Goal: Task Accomplishment & Management: Complete application form

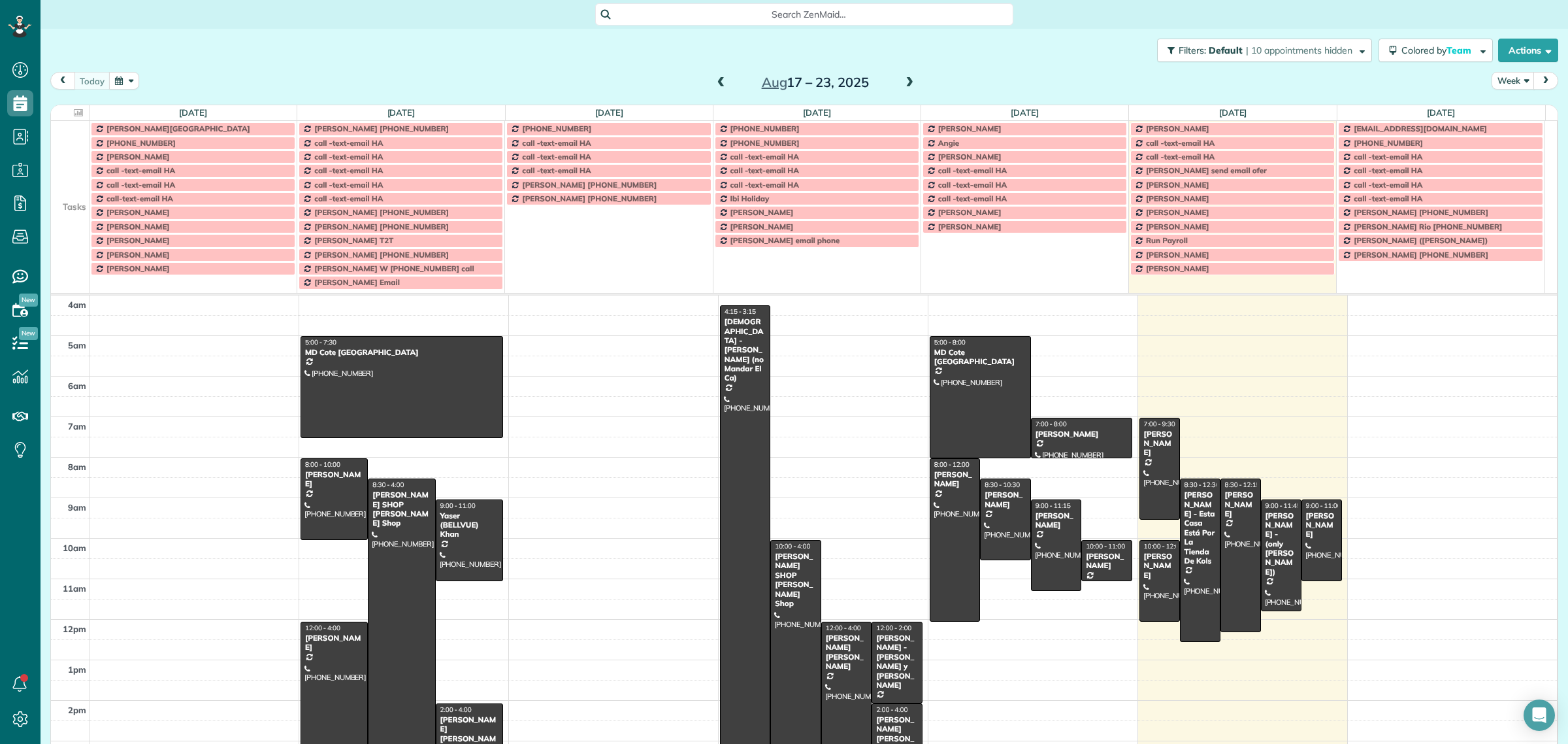
scroll to position [5, 5]
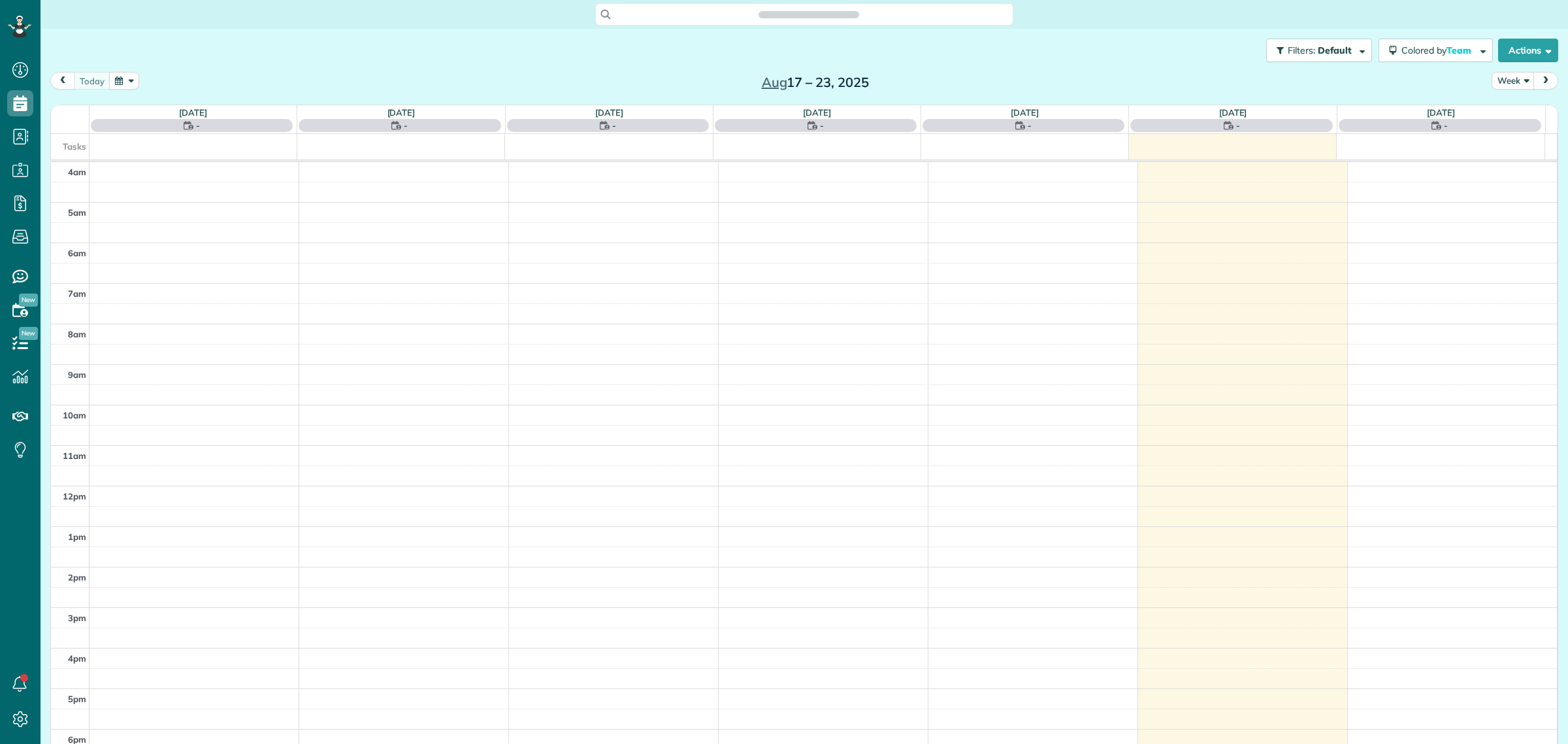
scroll to position [54, 0]
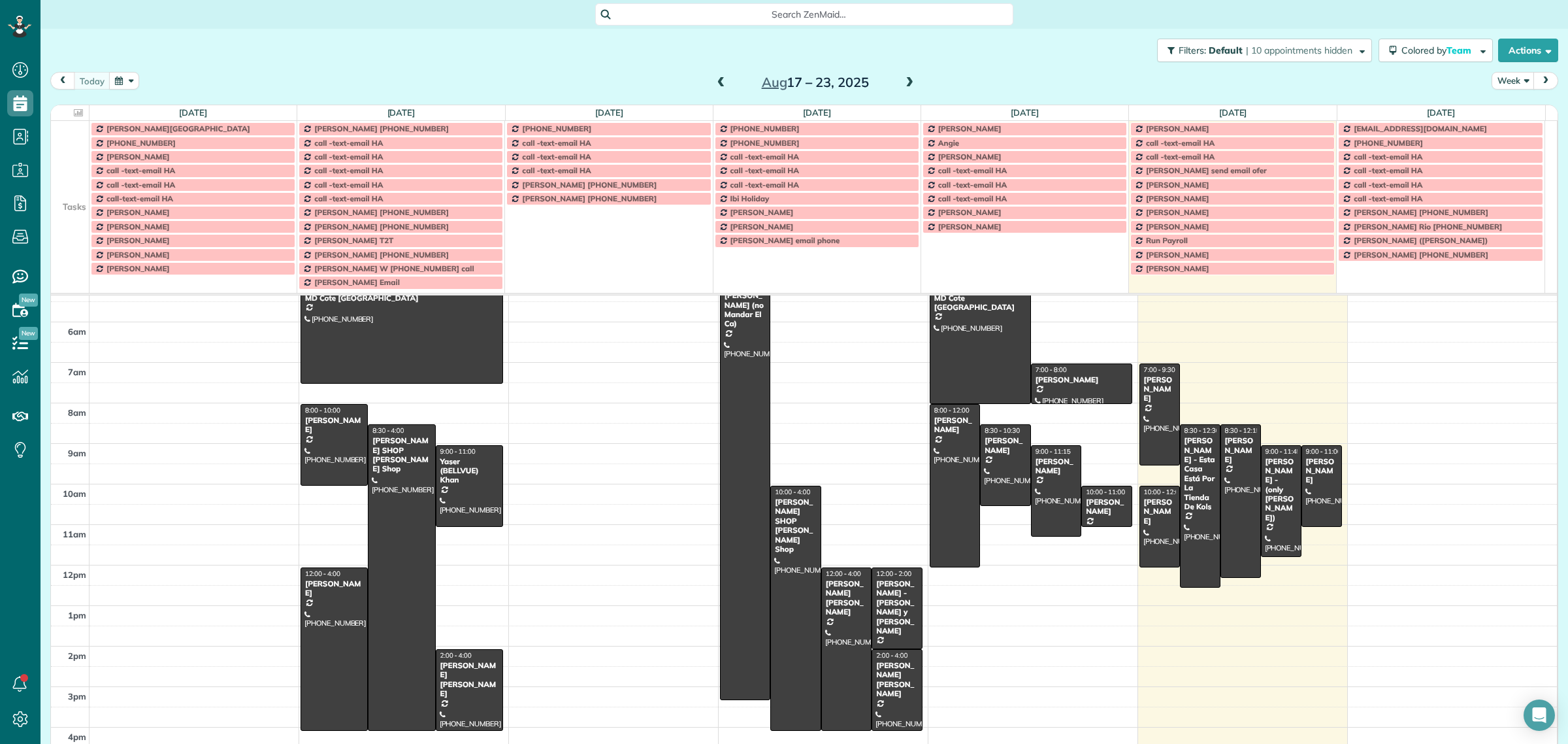
click at [795, 15] on span "Search ZenMaid…" at bounding box center [808, 14] width 398 height 13
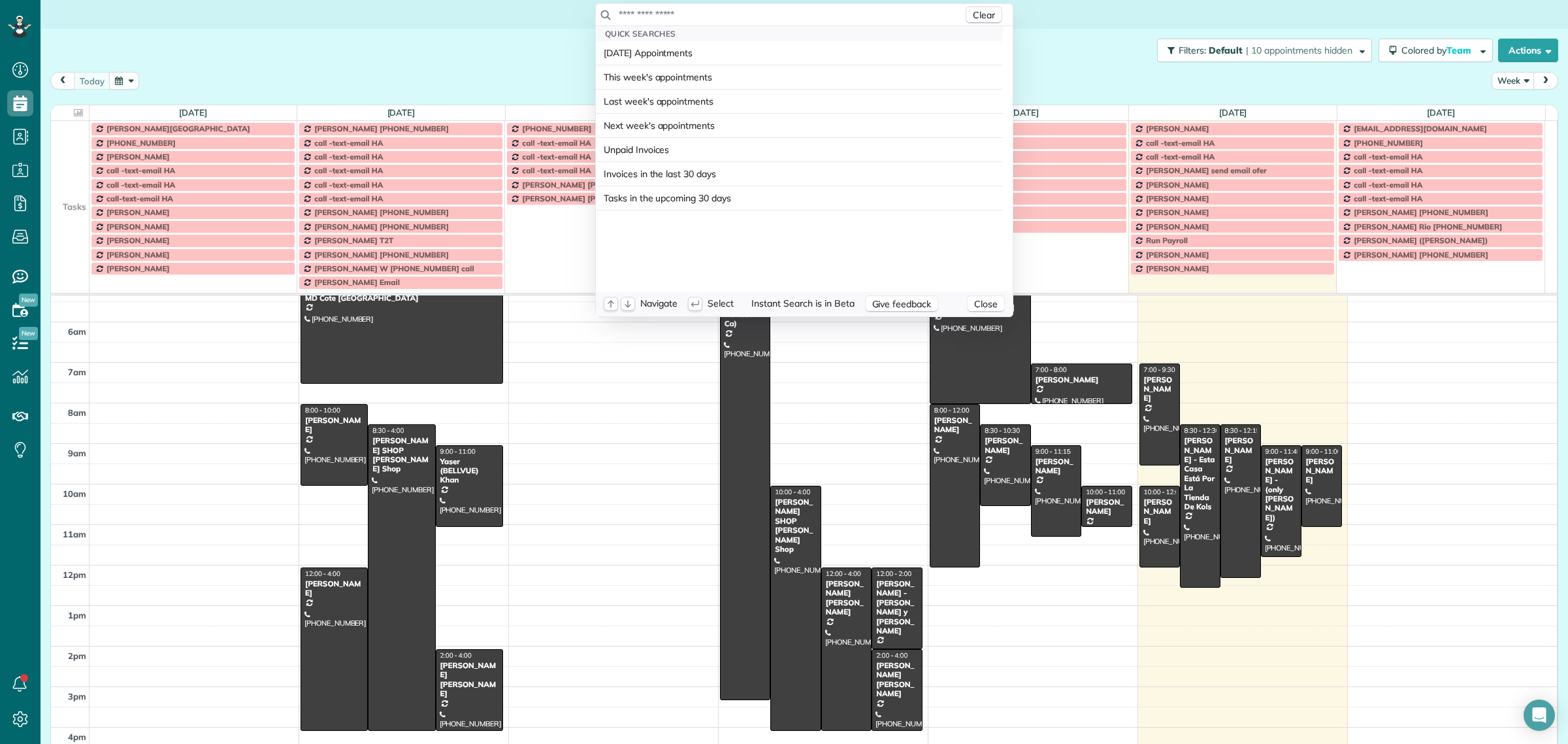
click at [787, 13] on input "text" at bounding box center [790, 14] width 345 height 13
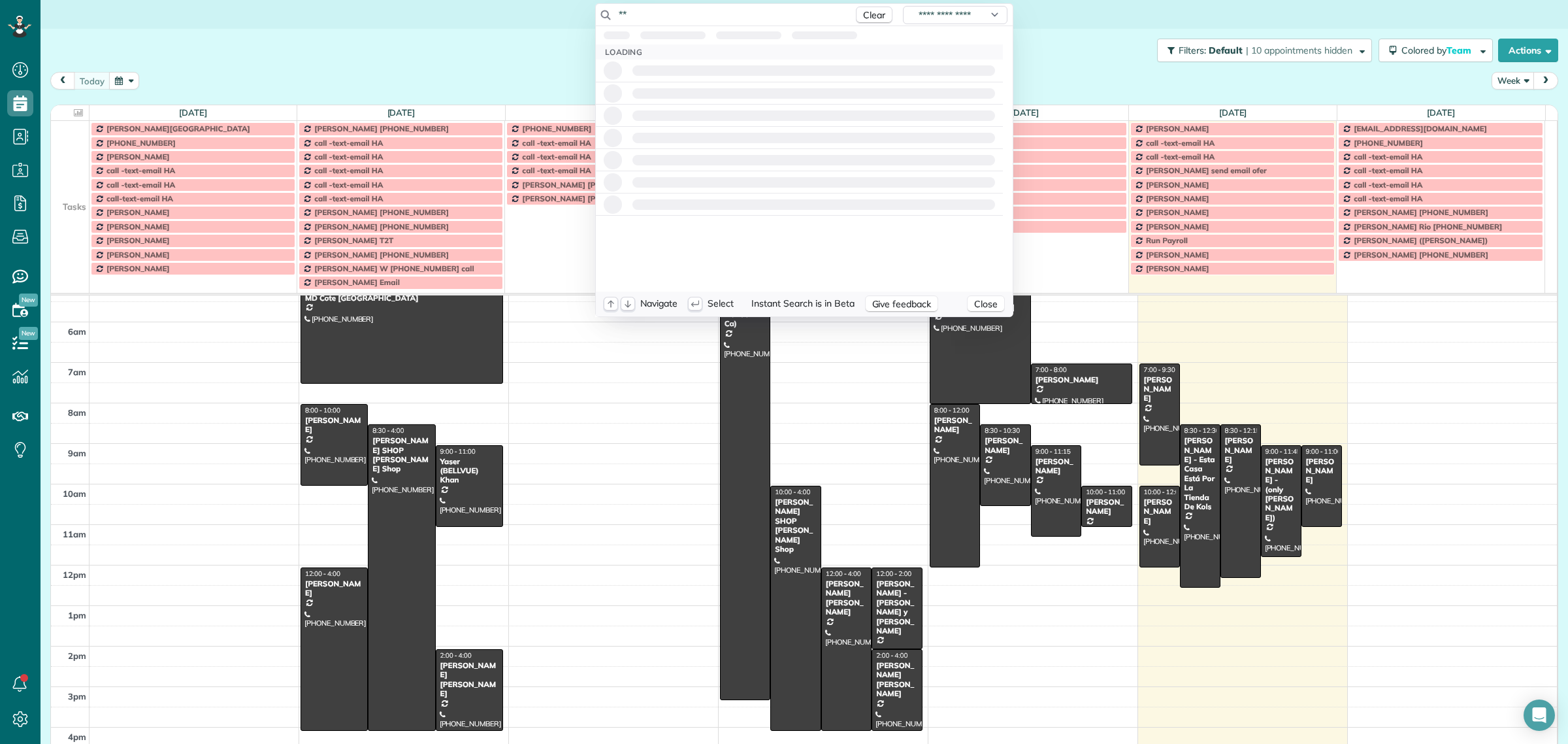
type input "*"
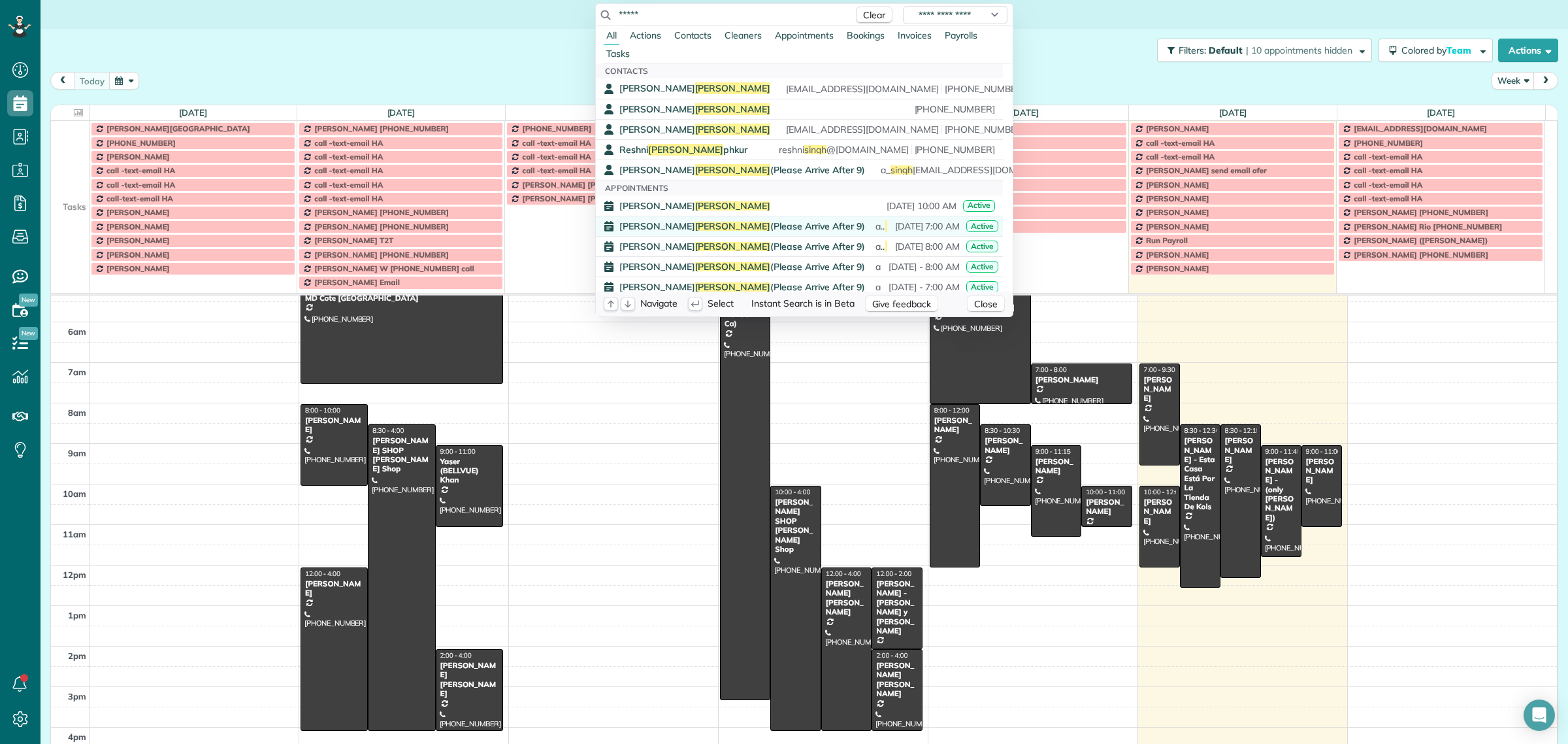
type input "*****"
click at [724, 232] on div "Amita Singh (Please Arrive After 9) a_ singh 88@hotmail.com Nov 25, 2024 - 7:00…" at bounding box center [808, 225] width 379 height 13
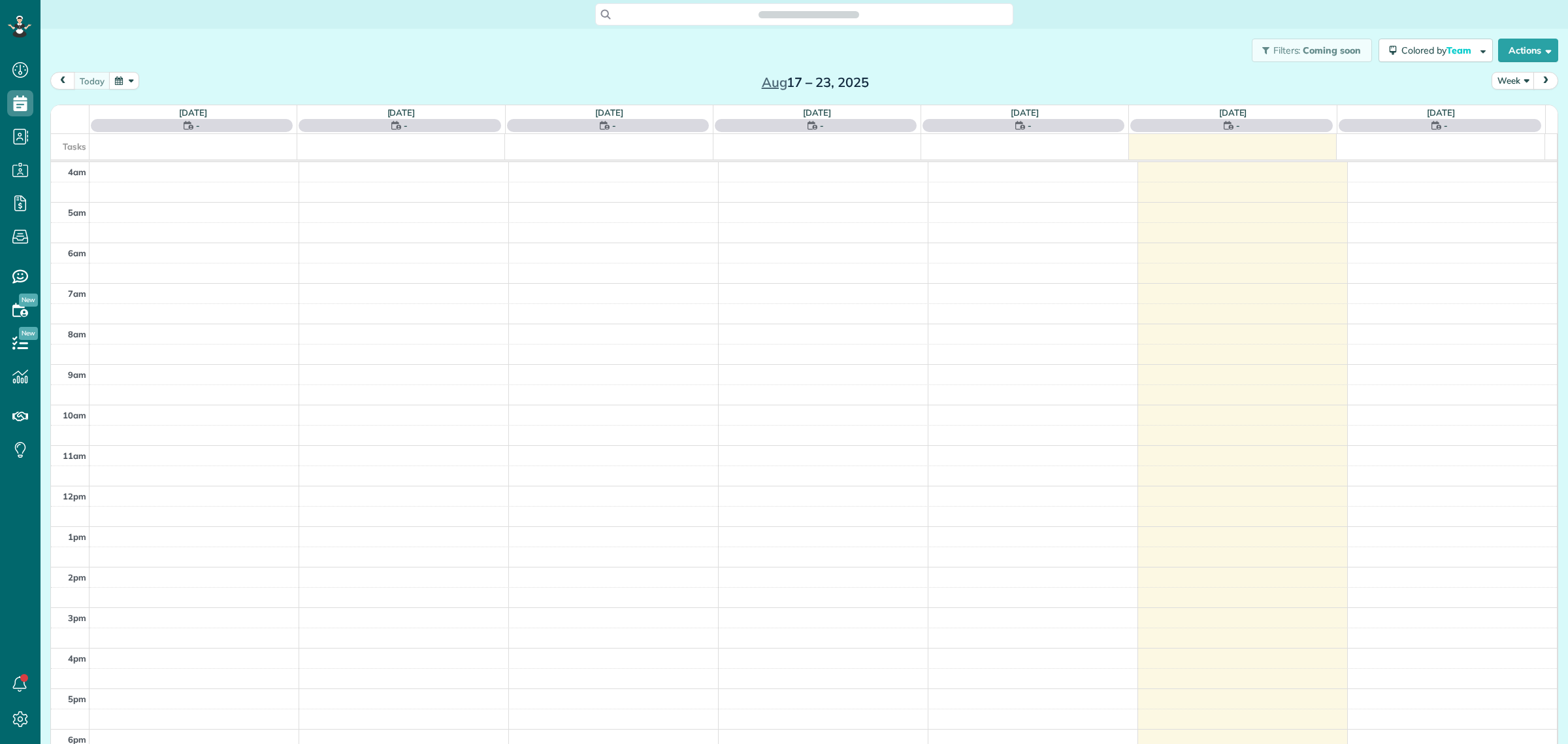
scroll to position [54, 0]
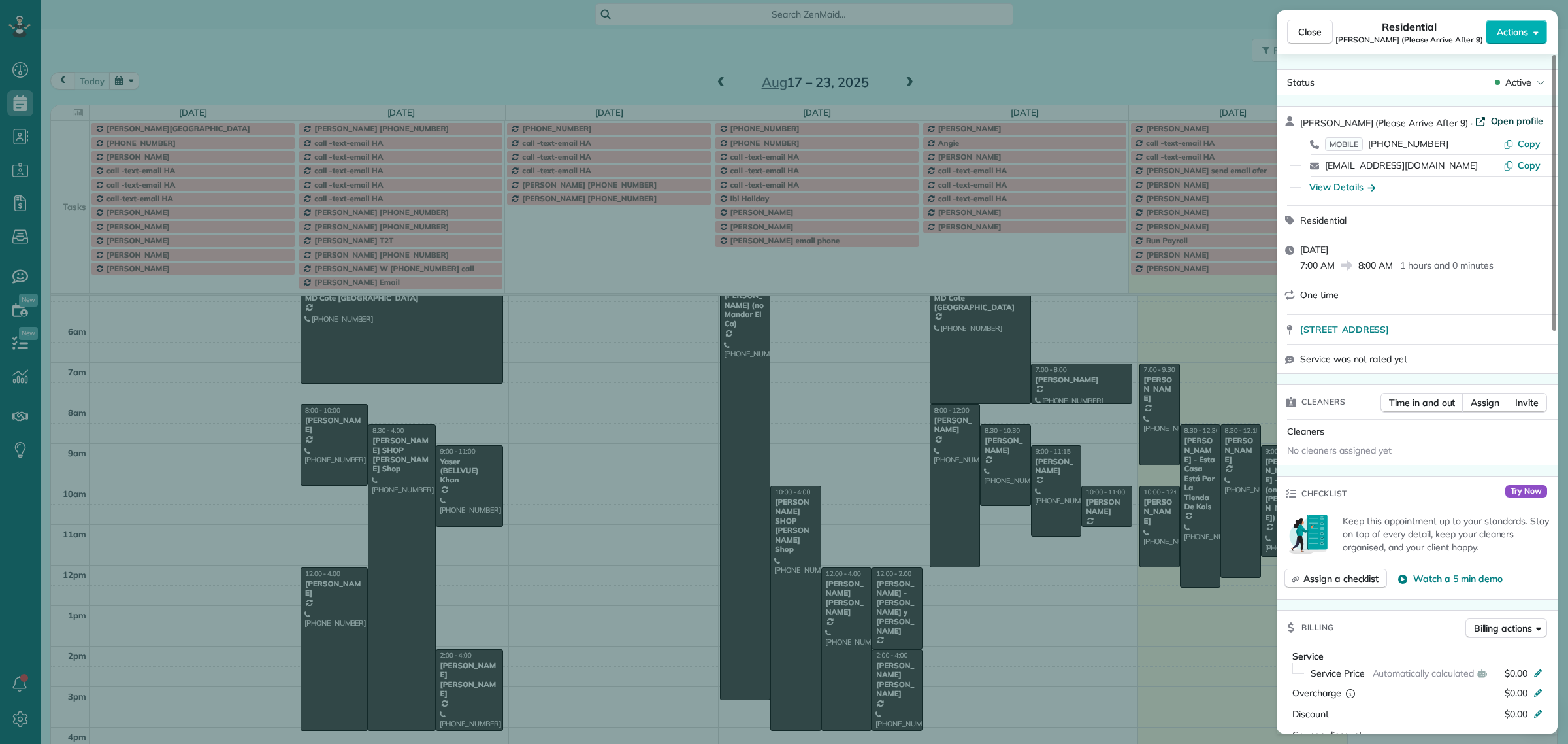
click at [1504, 117] on span "Open profile" at bounding box center [1517, 121] width 53 height 13
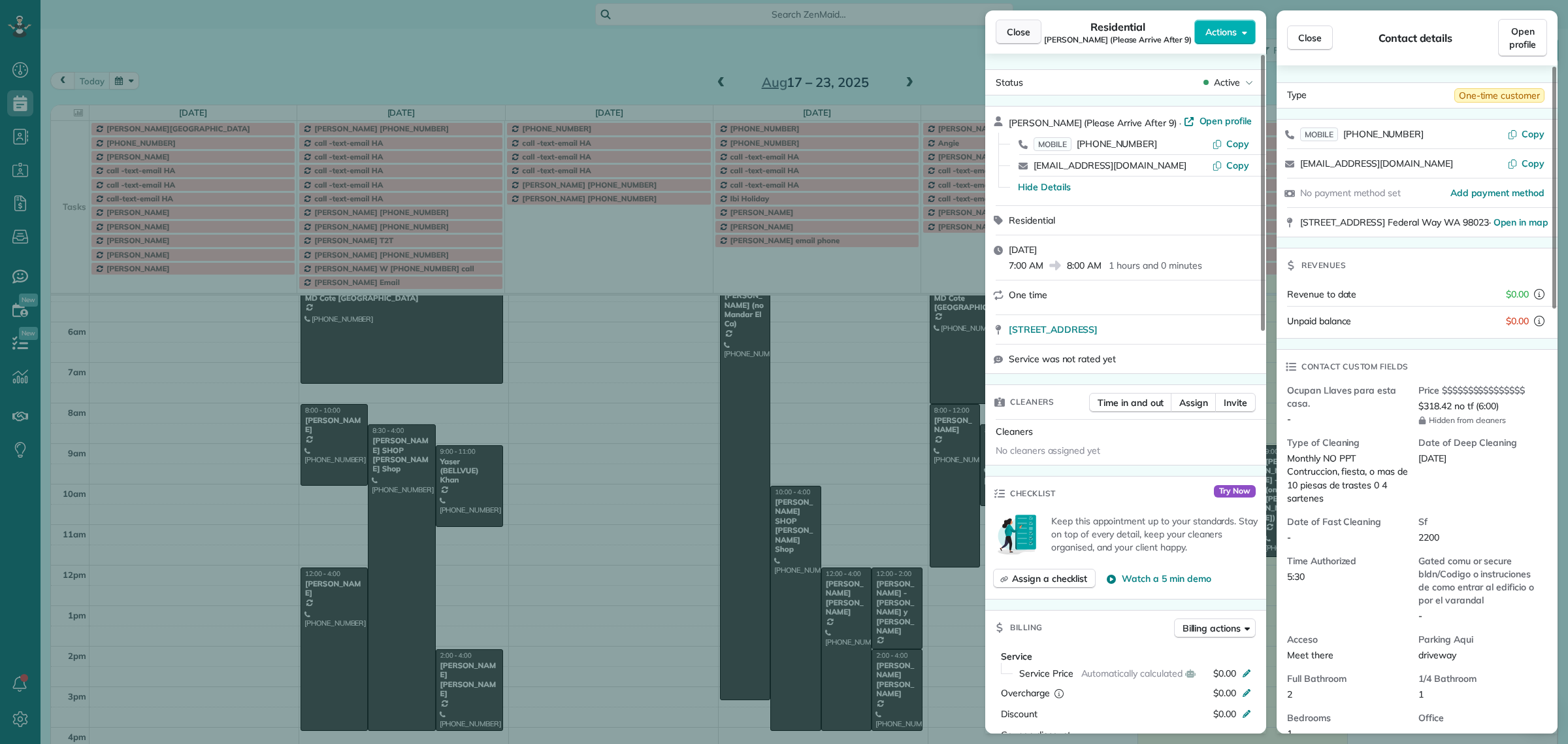
click at [1031, 31] on button "Close" at bounding box center [1019, 32] width 46 height 25
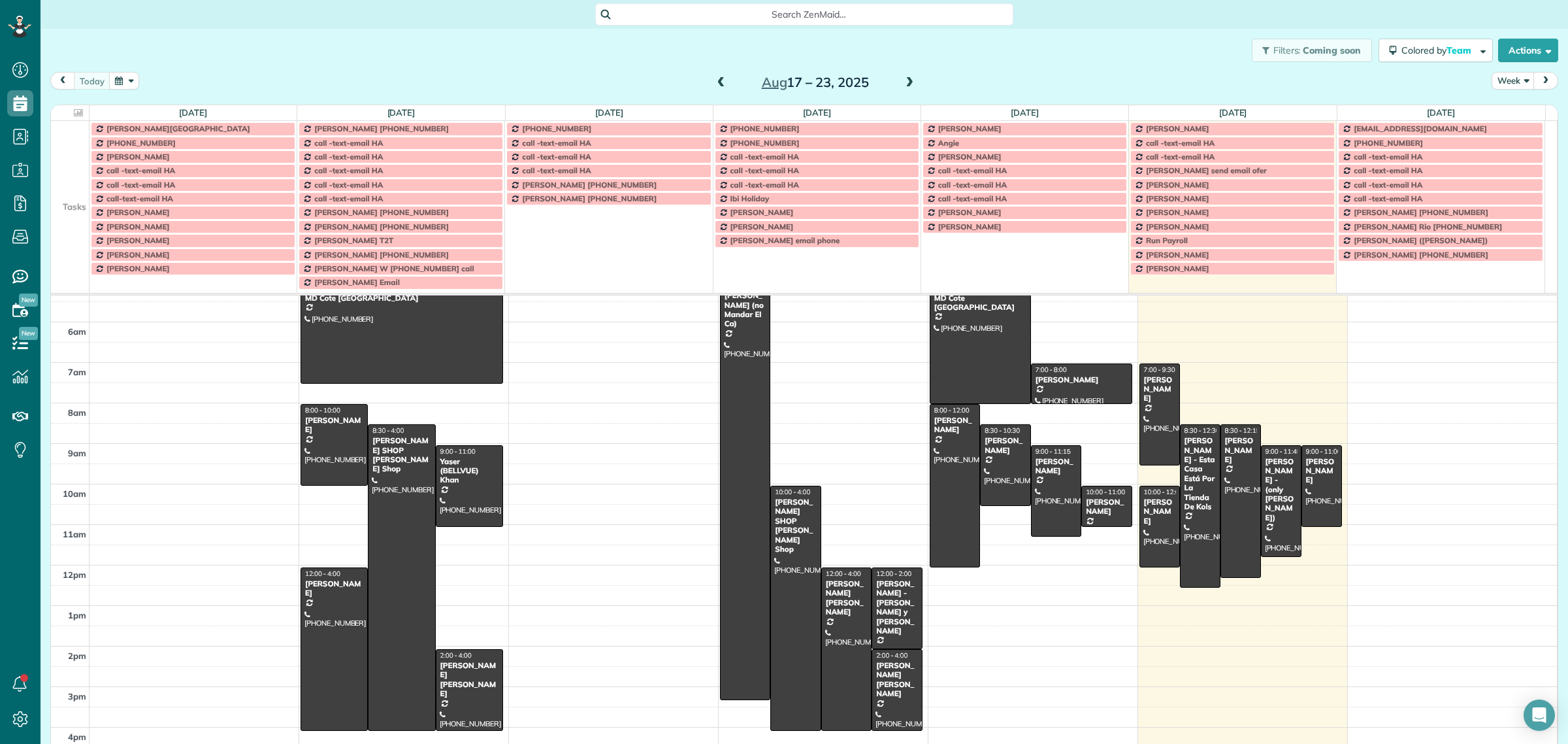
click at [903, 79] on span at bounding box center [909, 83] width 14 height 12
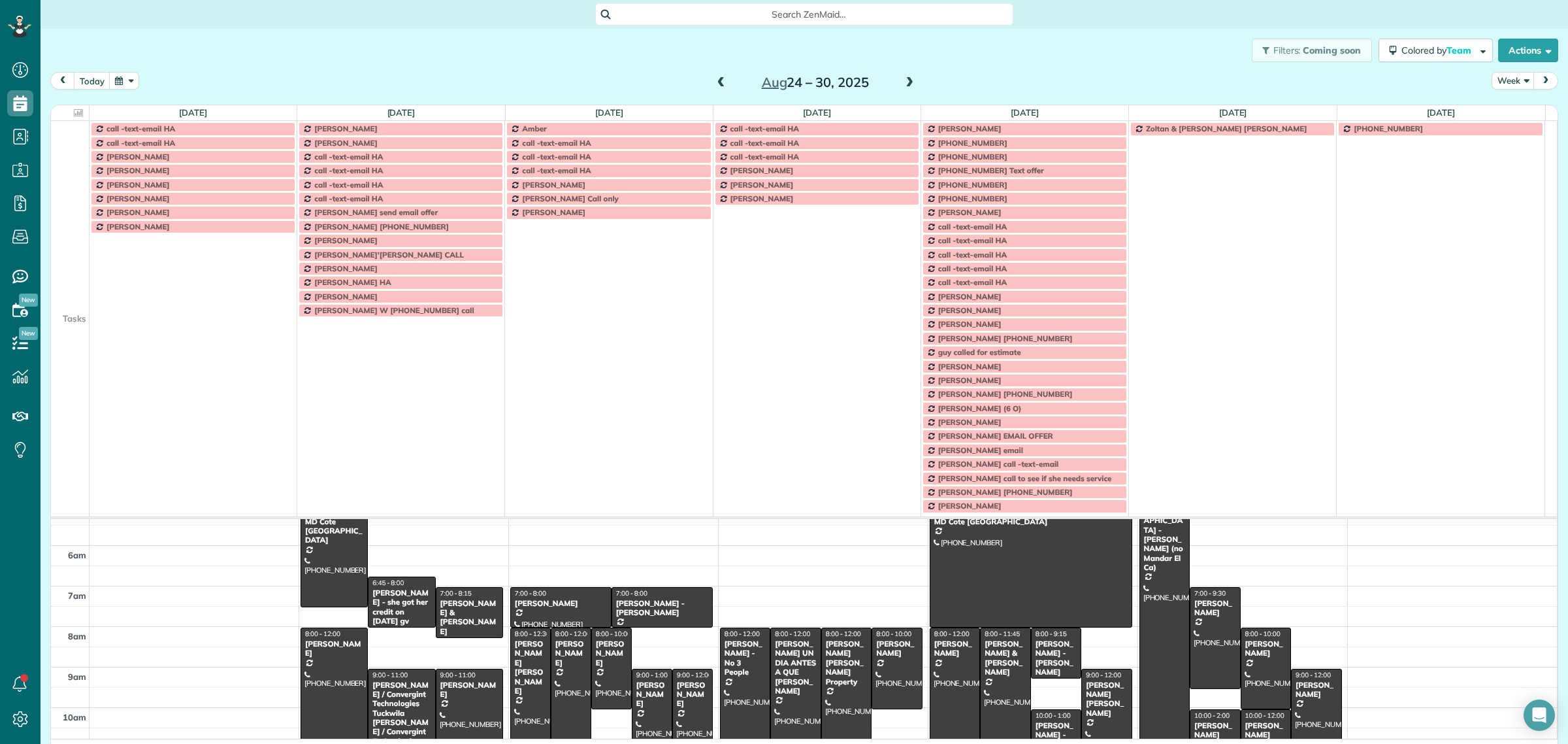
click at [77, 233] on td at bounding box center [70, 226] width 39 height 14
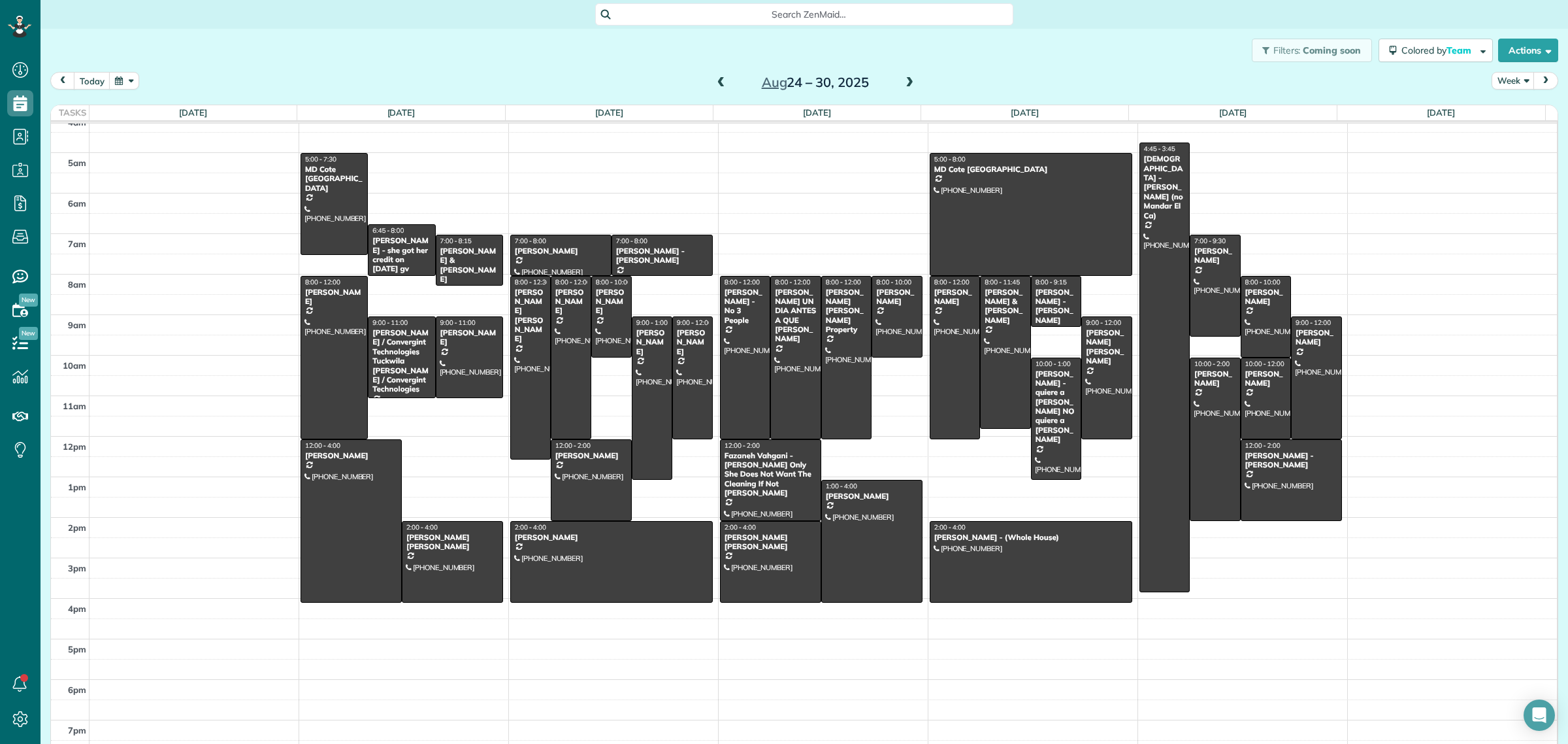
click at [779, 11] on span "Search ZenMaid…" at bounding box center [808, 14] width 398 height 13
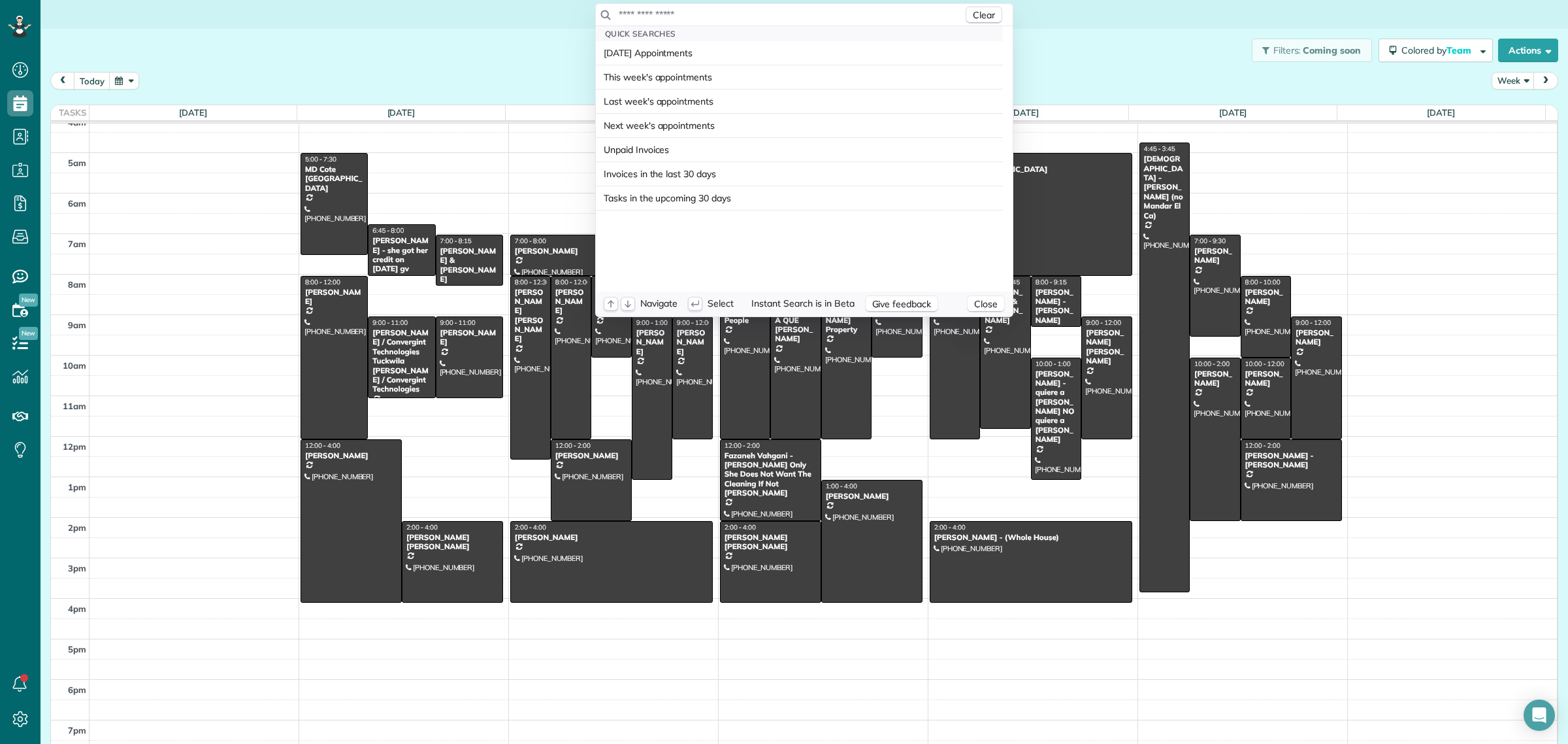
click at [777, 20] on input "text" at bounding box center [790, 14] width 345 height 13
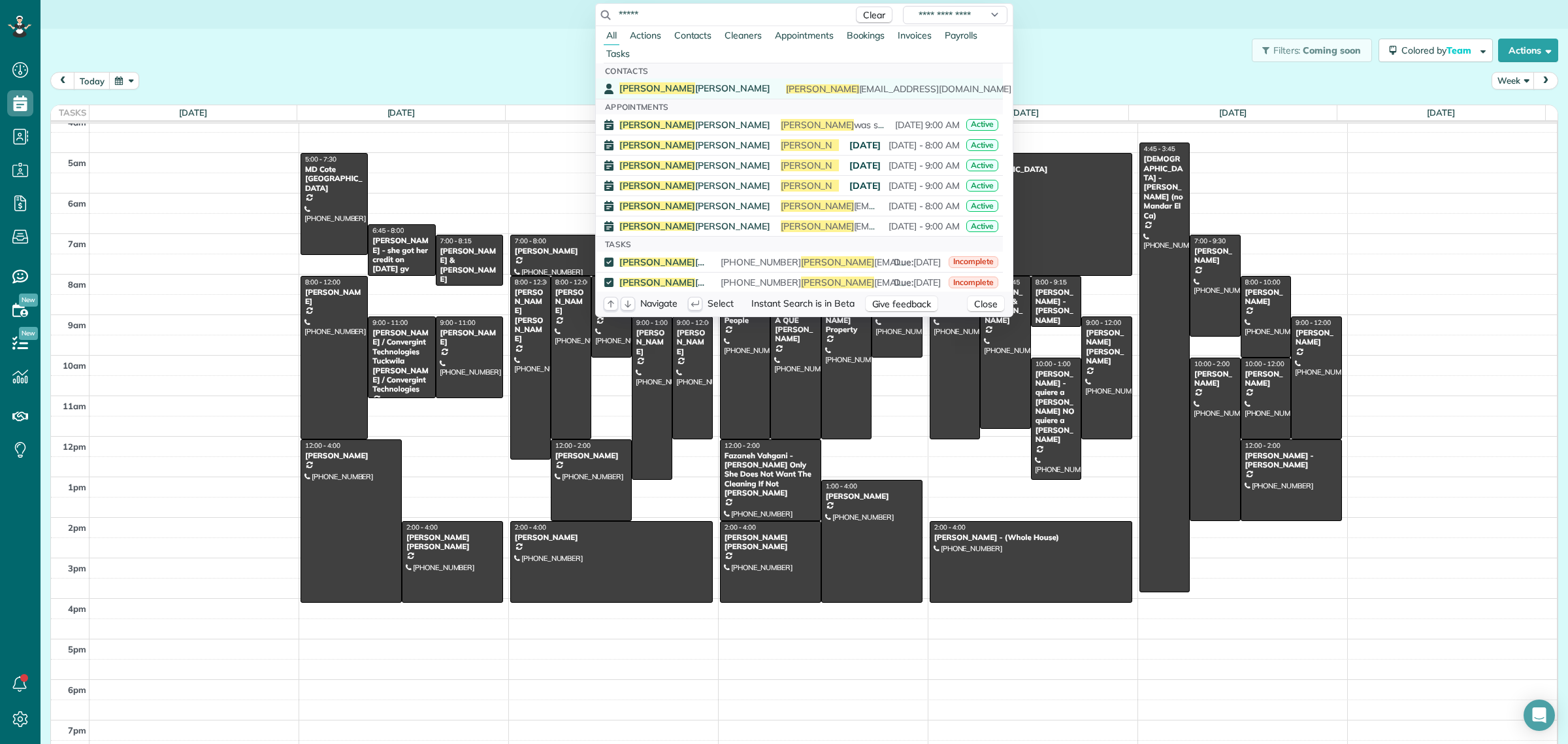
type input "*****"
click at [658, 87] on span "Jamal Robertson" at bounding box center [694, 89] width 151 height 12
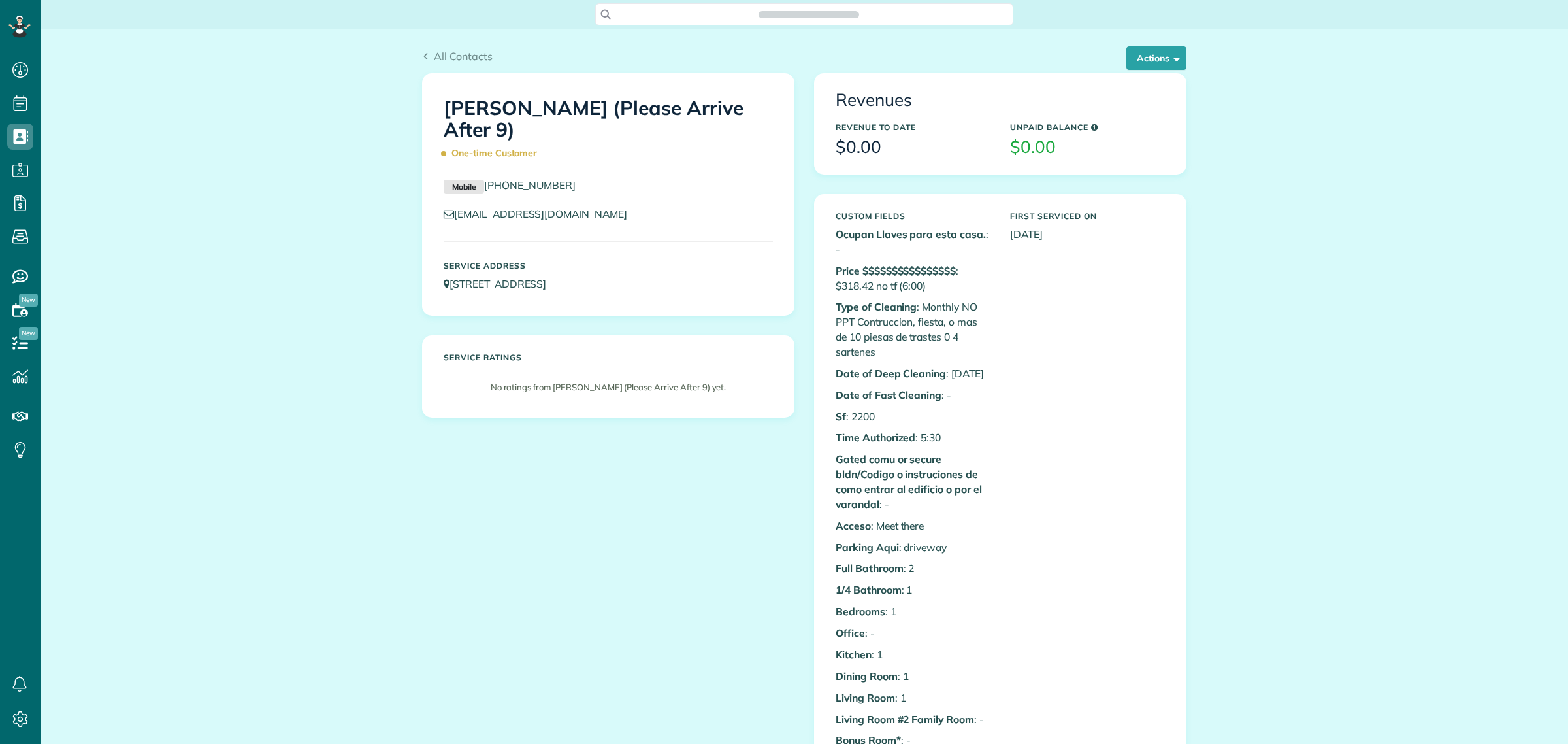
scroll to position [5, 5]
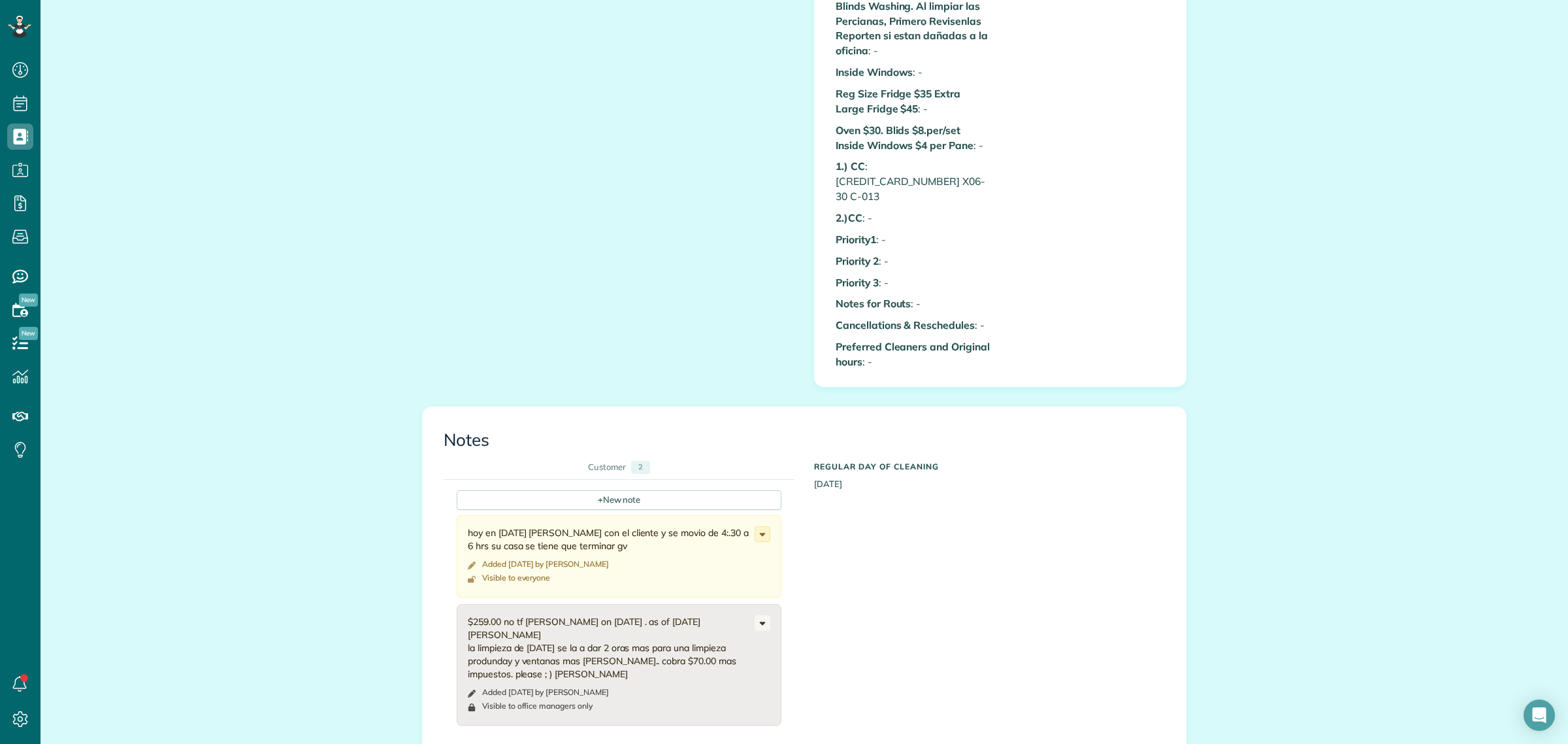
scroll to position [1307, 0]
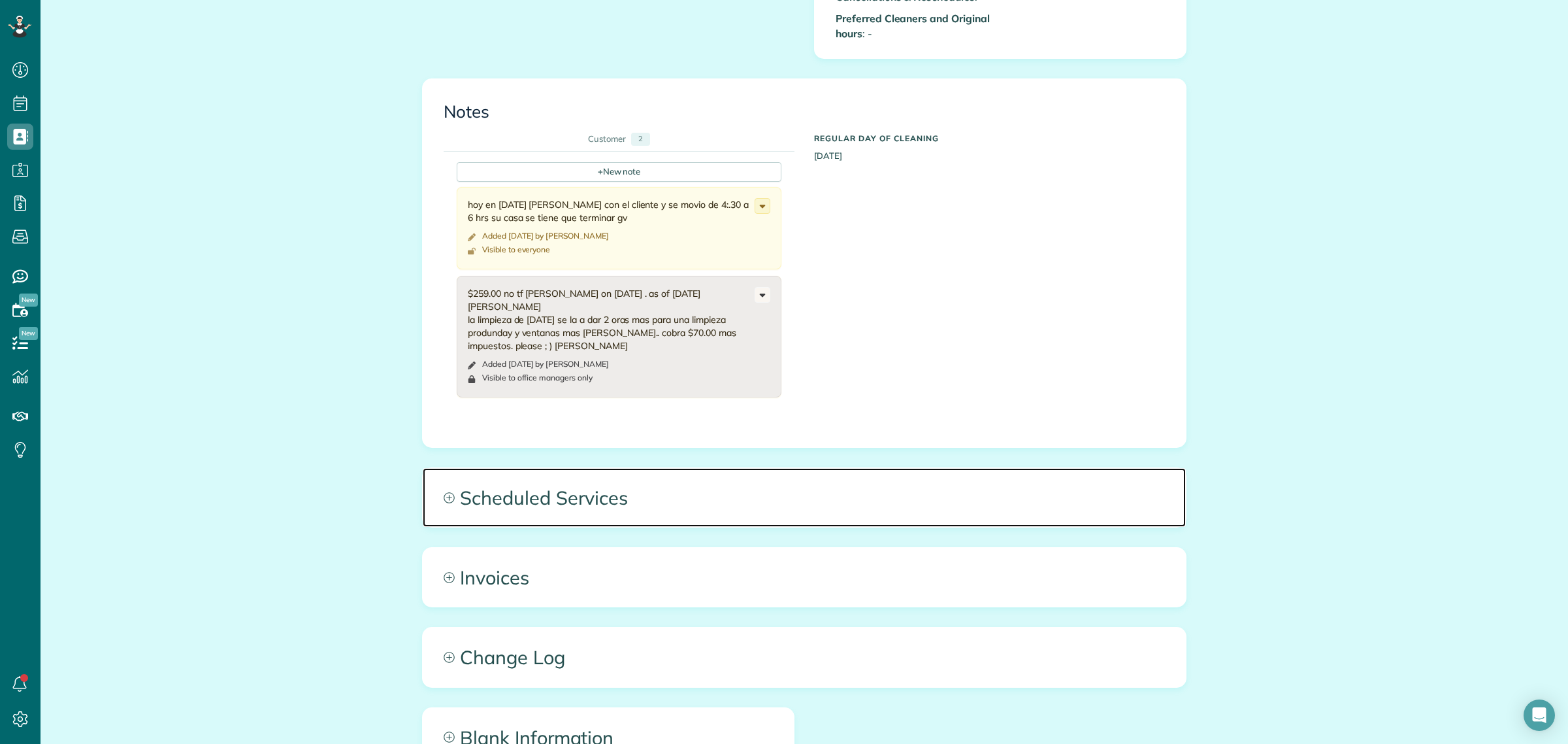
click at [537, 476] on span "Scheduled Services" at bounding box center [804, 497] width 764 height 59
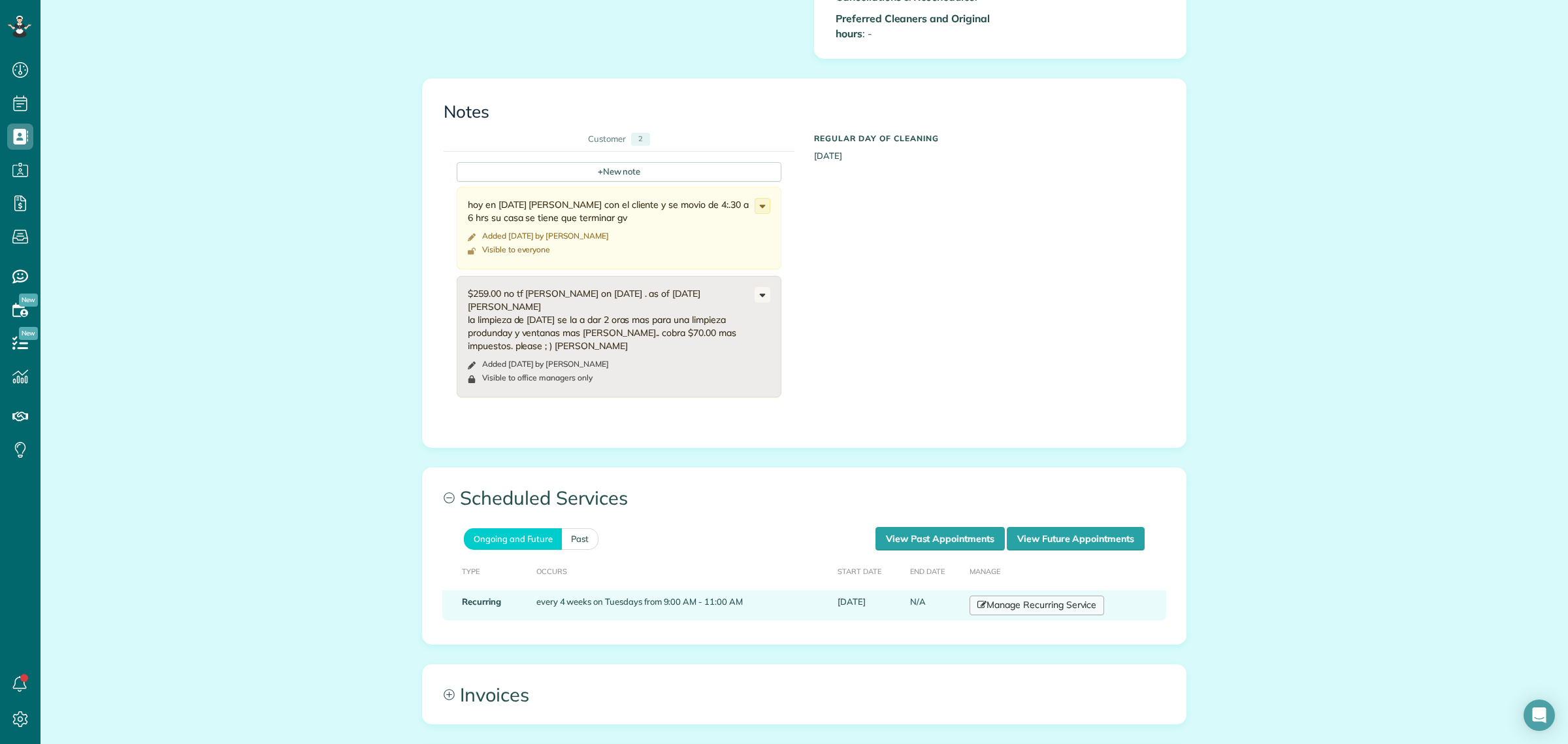
click at [1013, 595] on link "Manage Recurring Service" at bounding box center [1037, 605] width 135 height 20
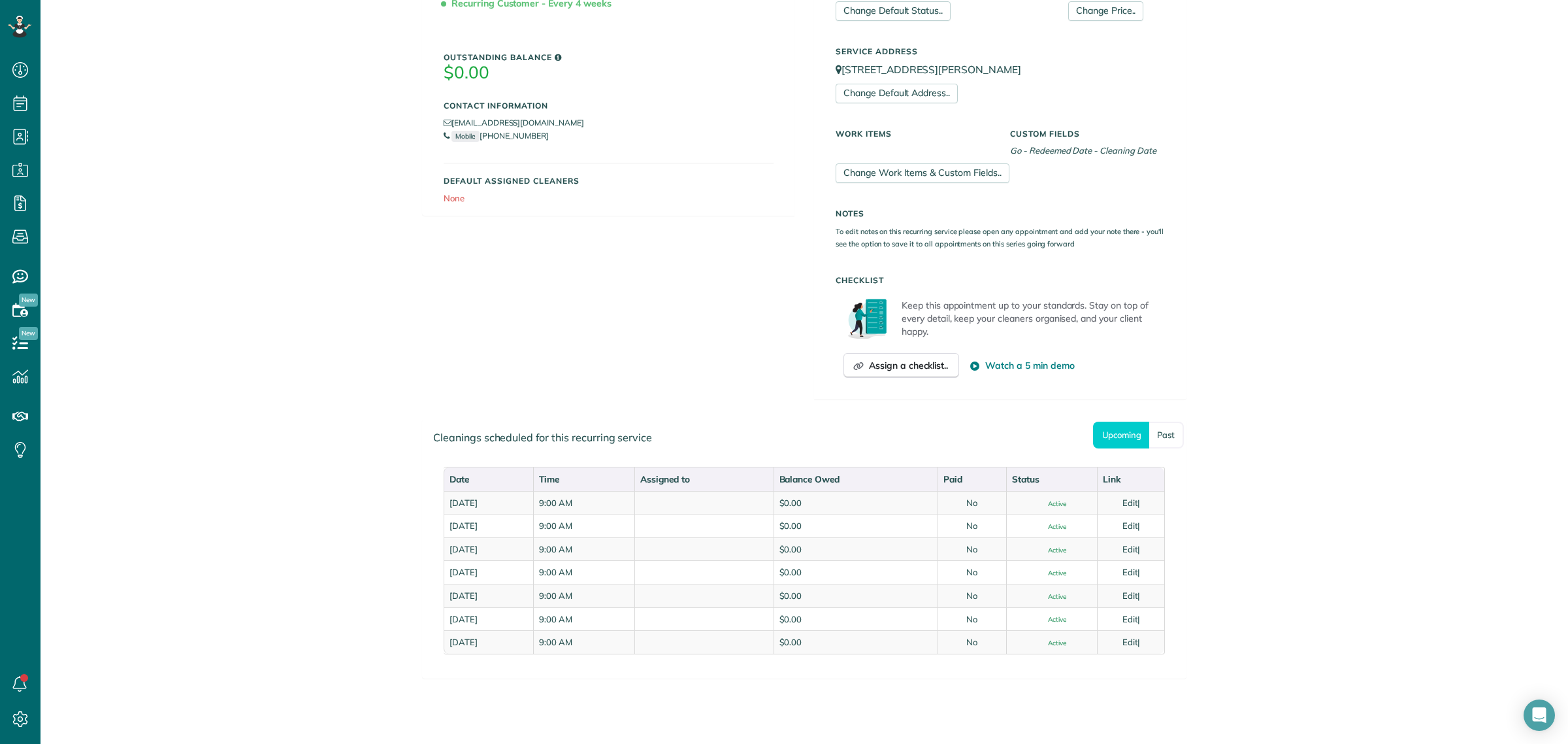
scroll to position [306, 0]
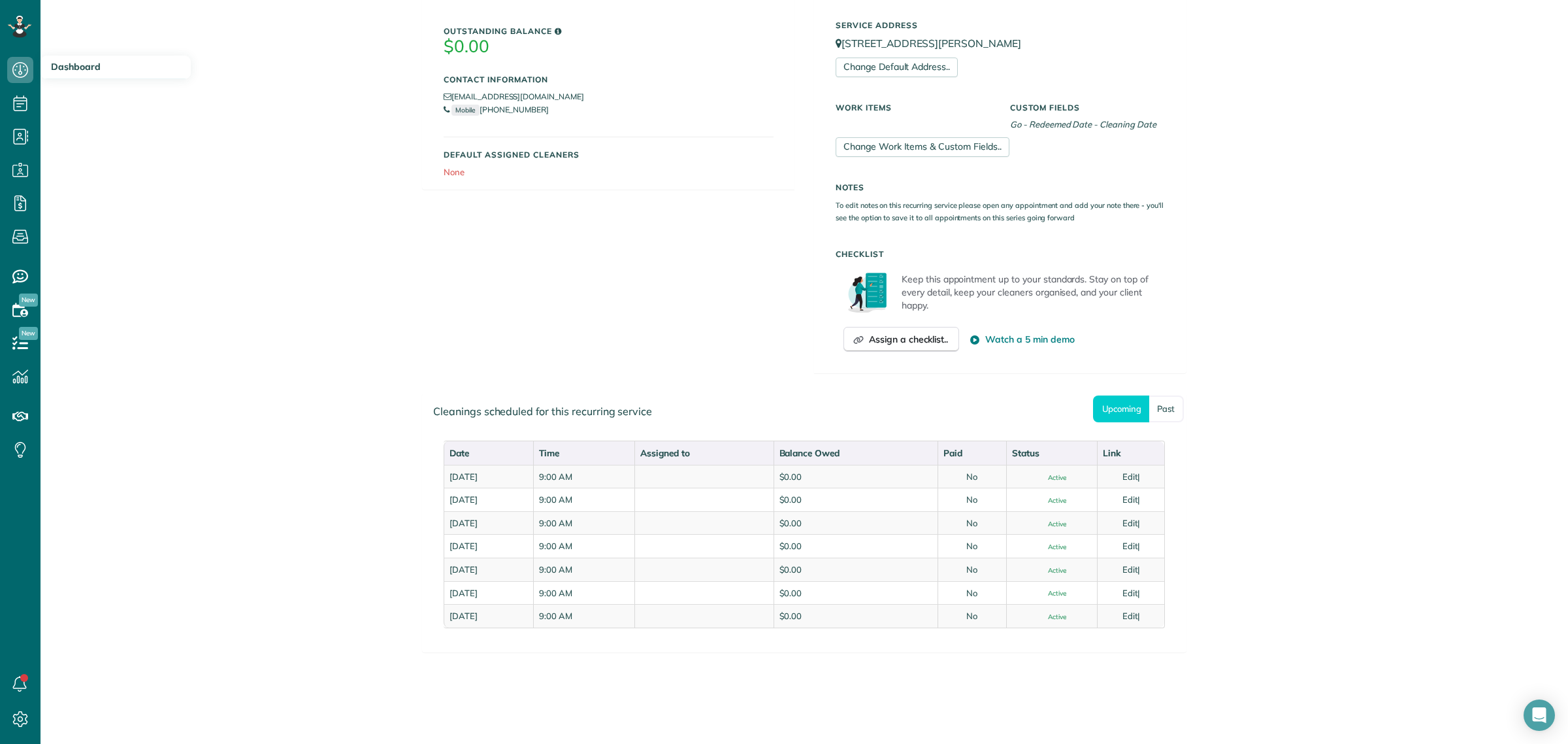
click at [89, 79] on h3 "Dashboard" at bounding box center [116, 68] width 151 height 24
click at [84, 64] on span "Dashboard" at bounding box center [76, 67] width 50 height 12
click at [26, 70] on icon at bounding box center [20, 70] width 26 height 26
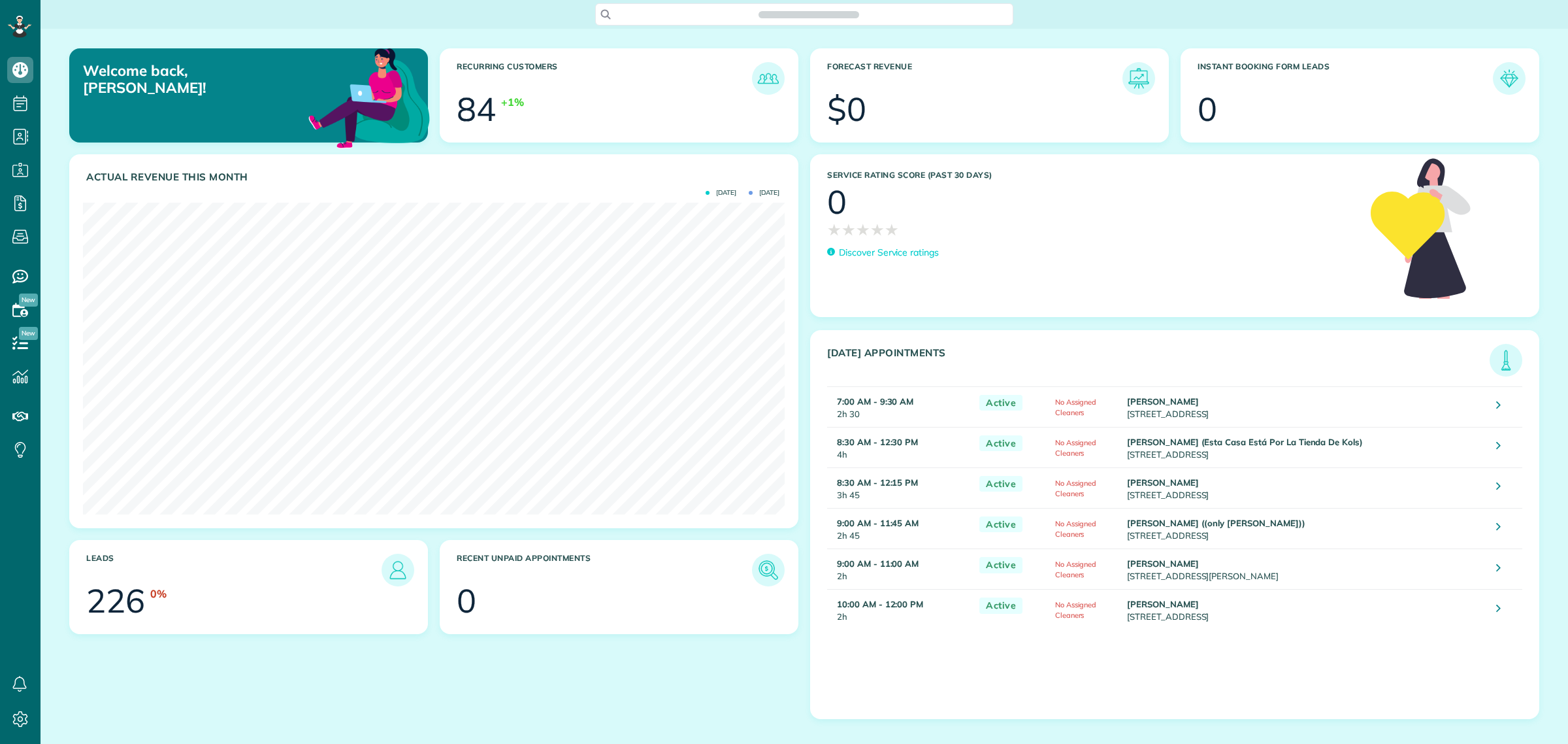
scroll to position [311, 701]
click at [719, 14] on span "Search ZenMaid…" at bounding box center [808, 14] width 398 height 13
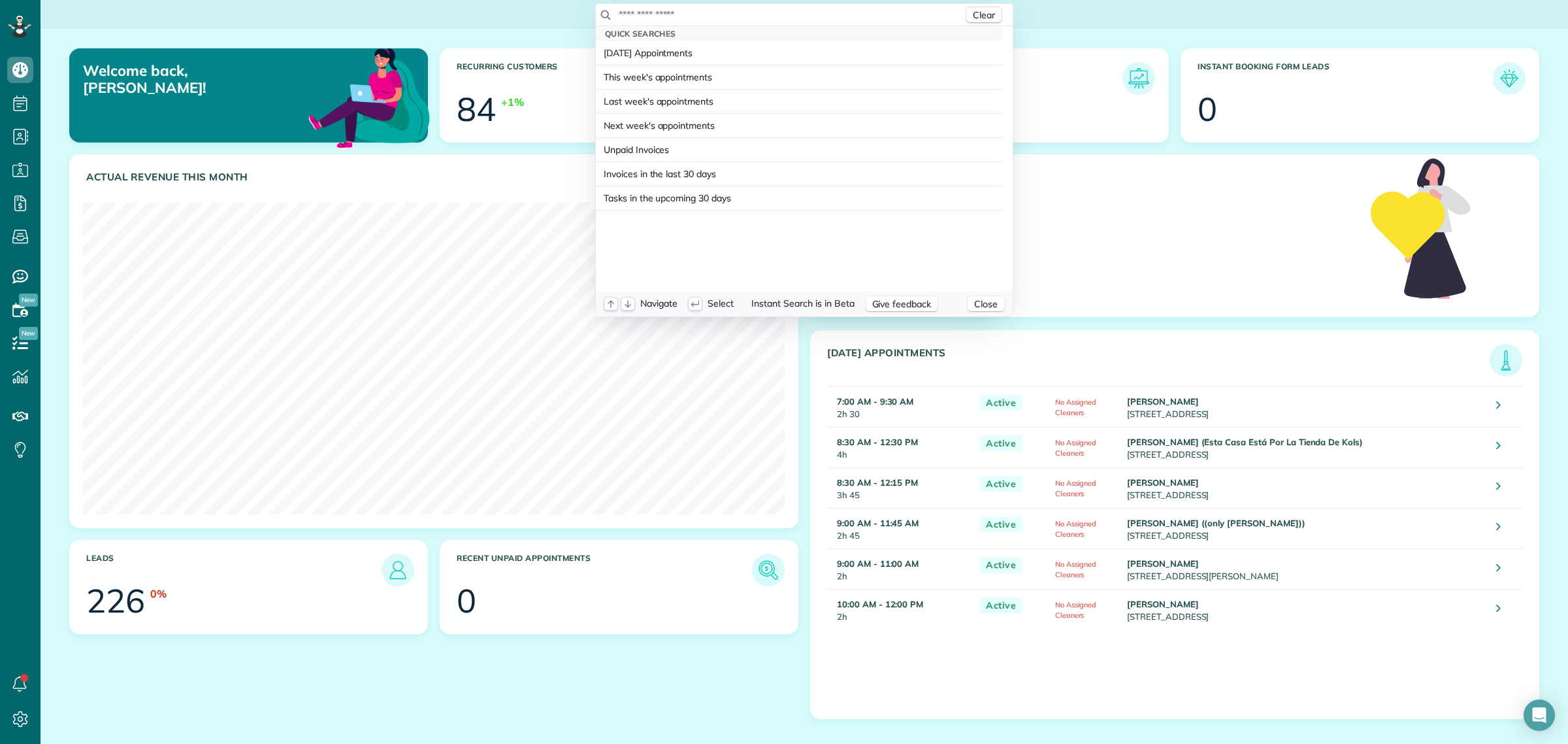
click at [724, 13] on input "text" at bounding box center [790, 14] width 345 height 13
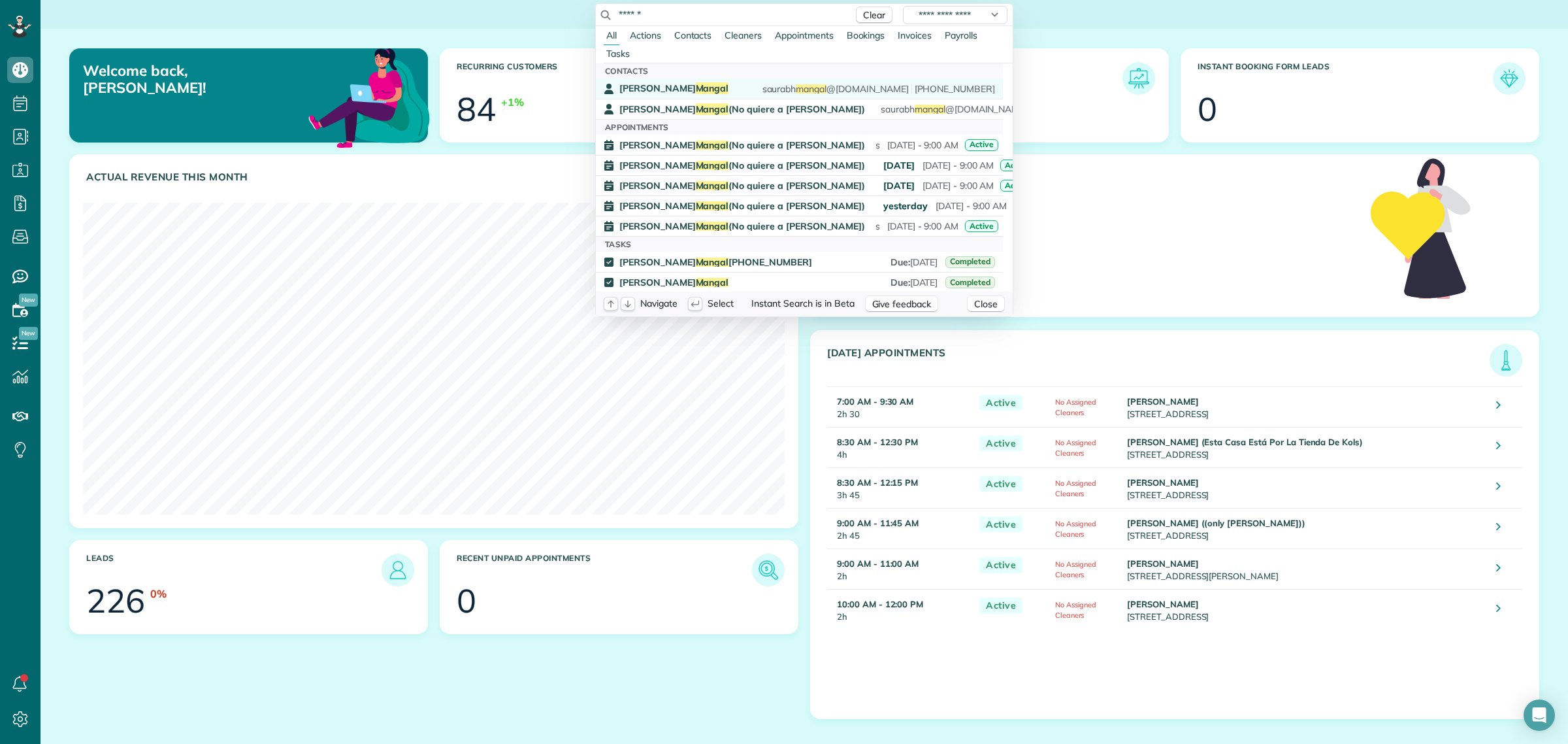
type input "******"
click at [696, 90] on span "Mangal" at bounding box center [712, 89] width 33 height 12
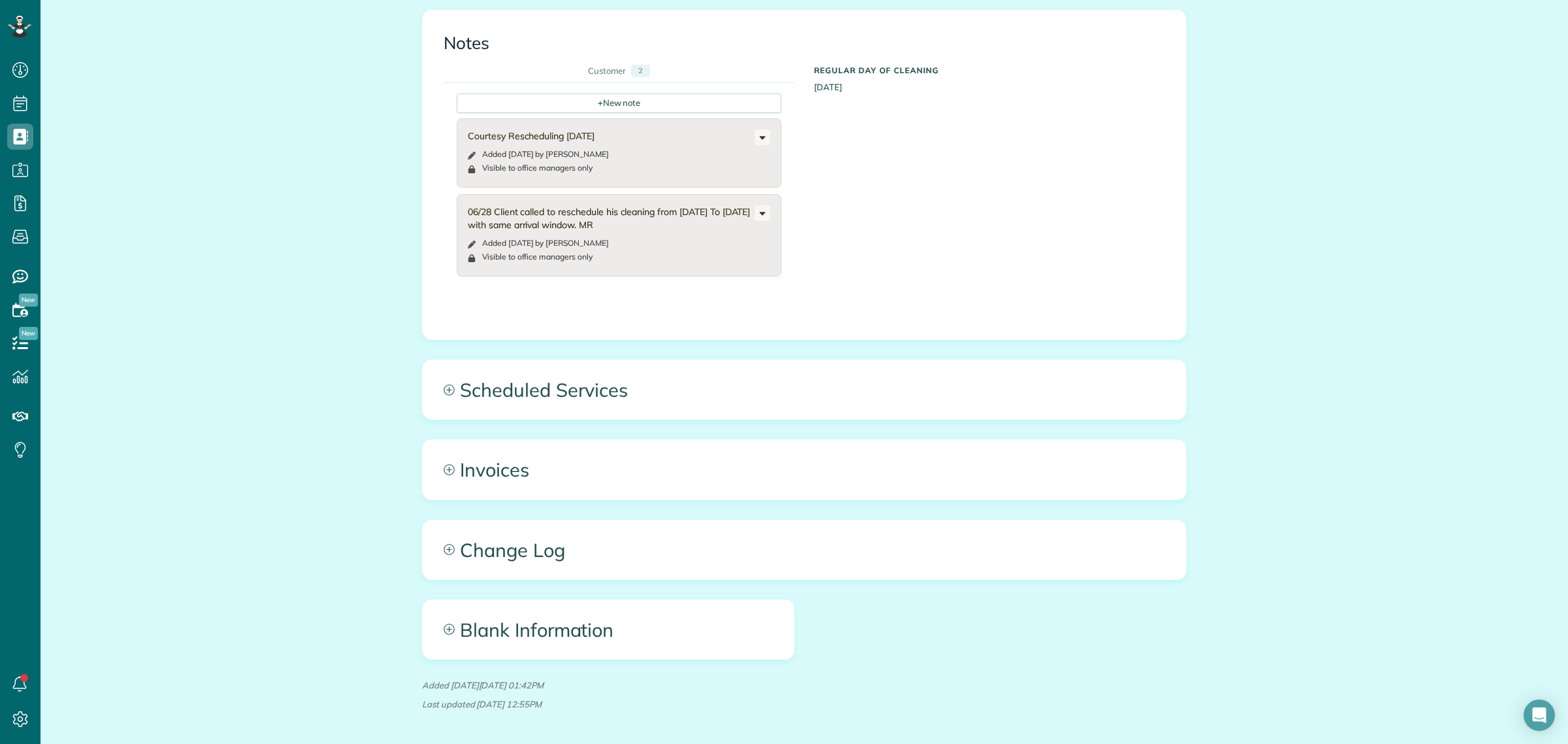
scroll to position [1384, 0]
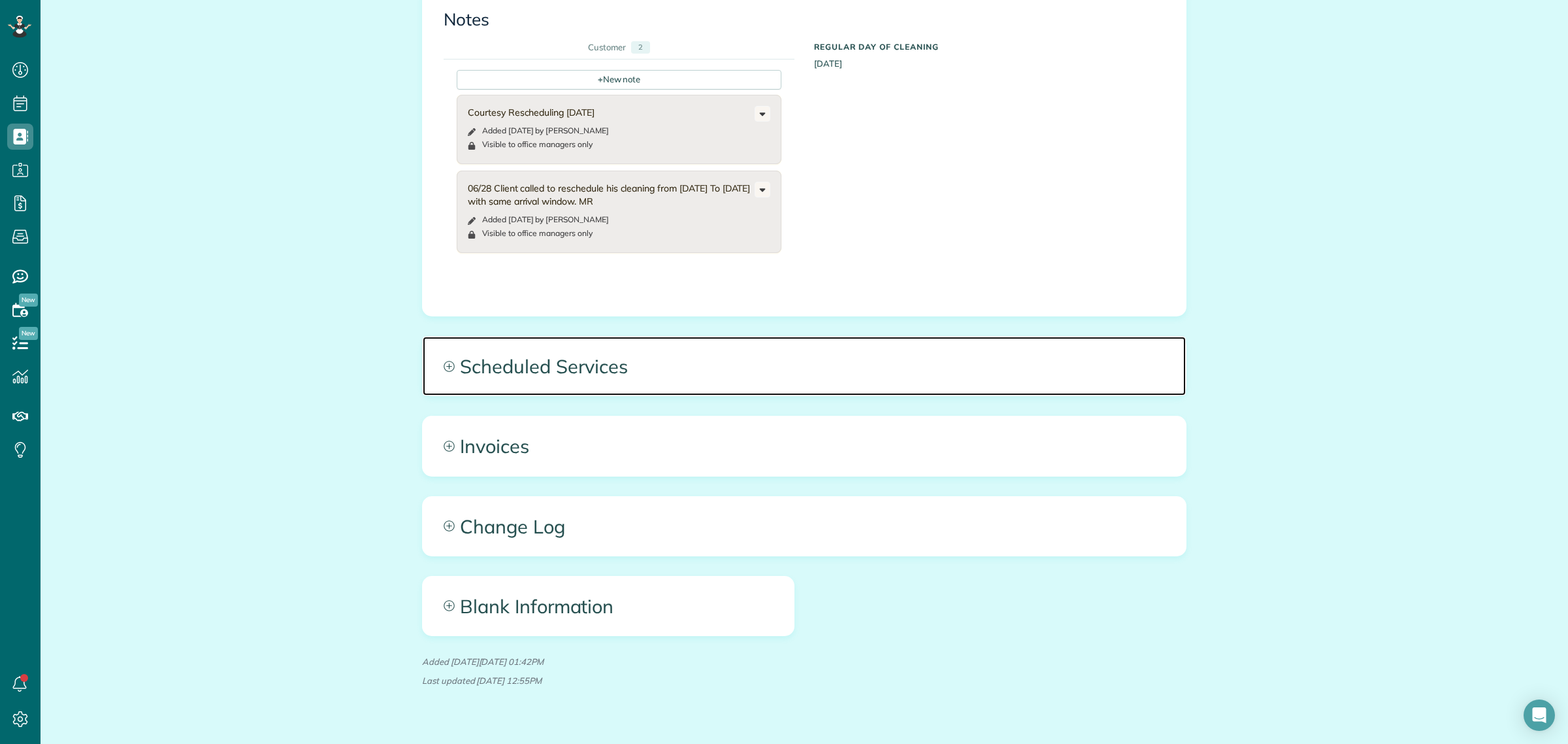
click at [549, 337] on span "Scheduled Services" at bounding box center [804, 366] width 764 height 59
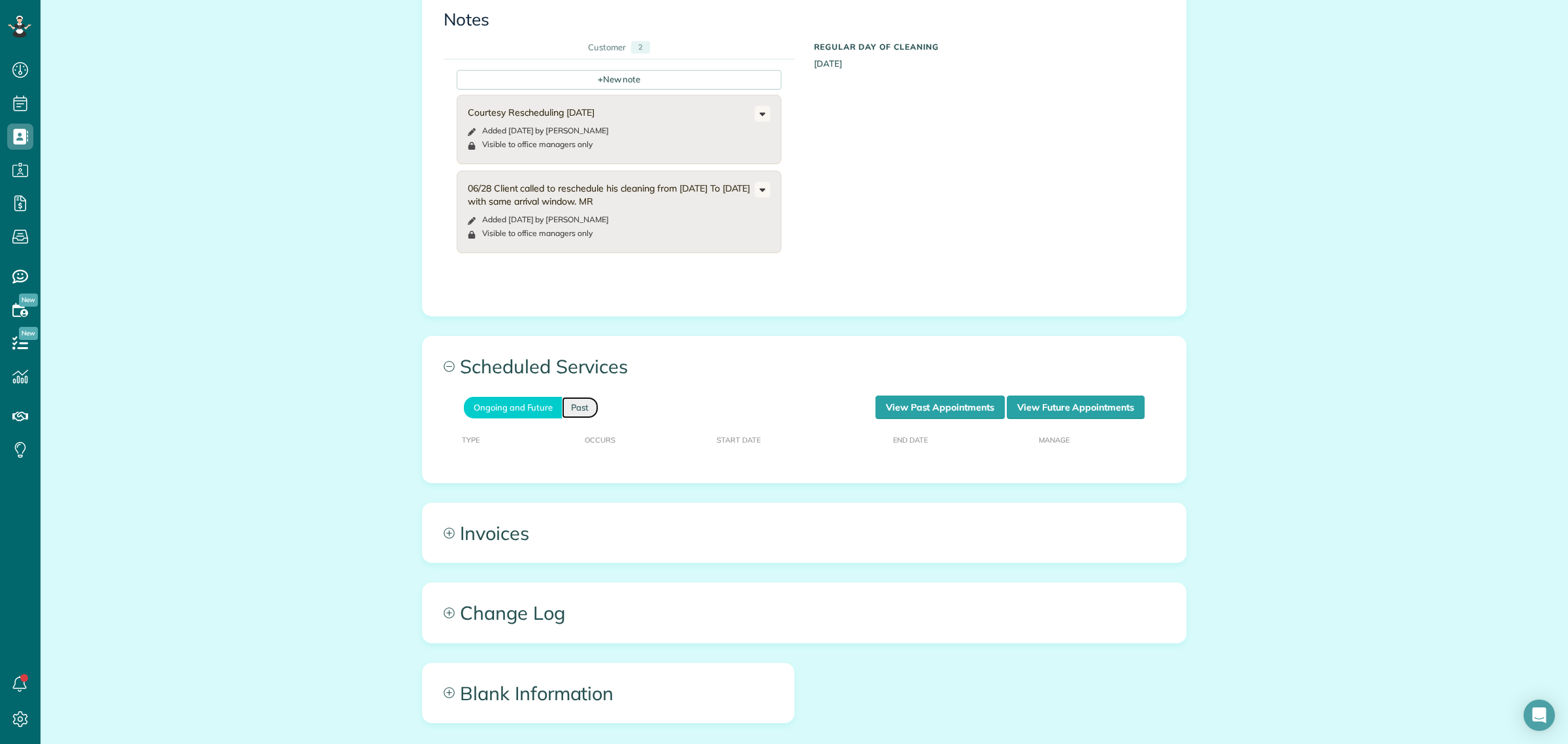
click at [572, 397] on link "Past" at bounding box center [580, 408] width 37 height 22
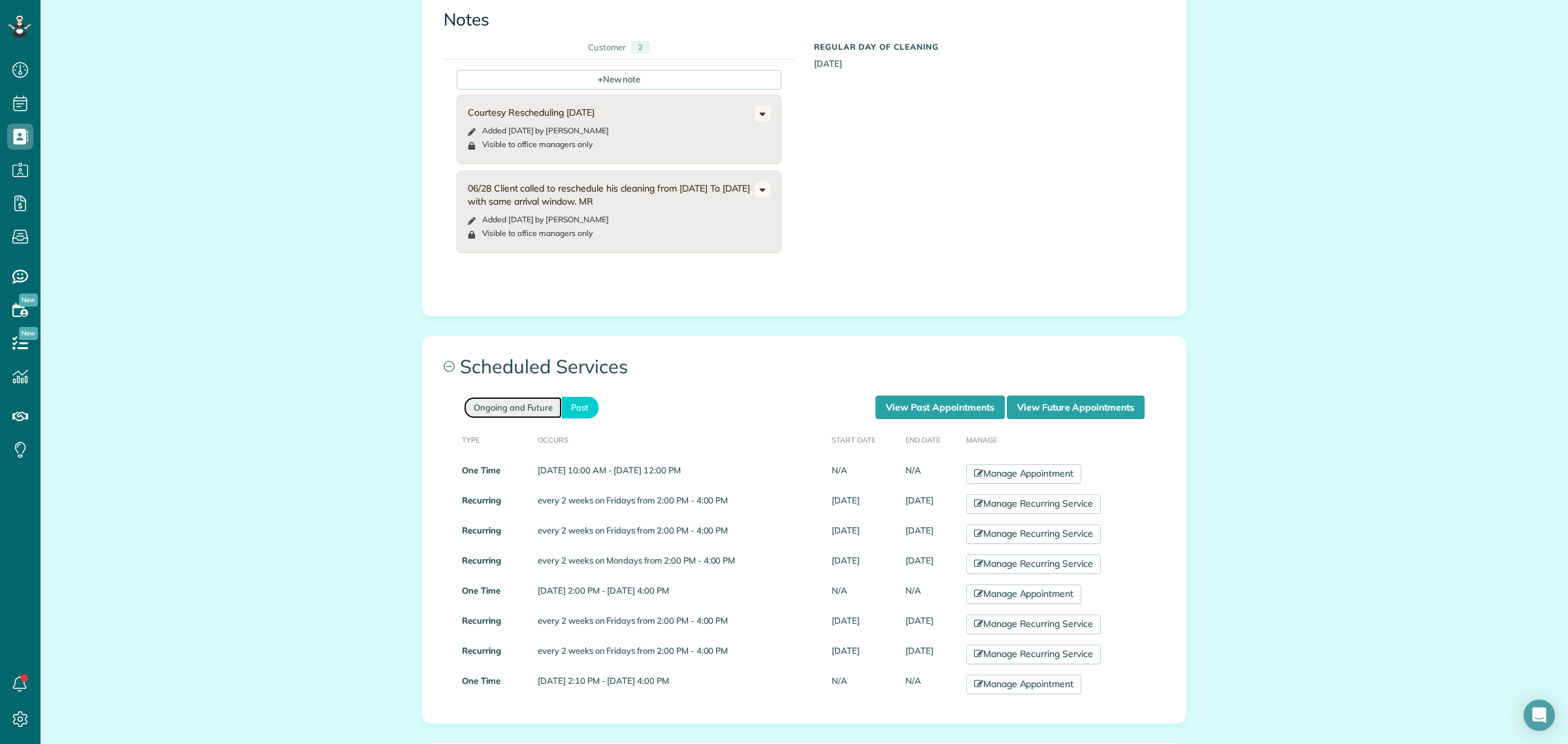
click at [517, 397] on link "Ongoing and Future" at bounding box center [512, 408] width 98 height 22
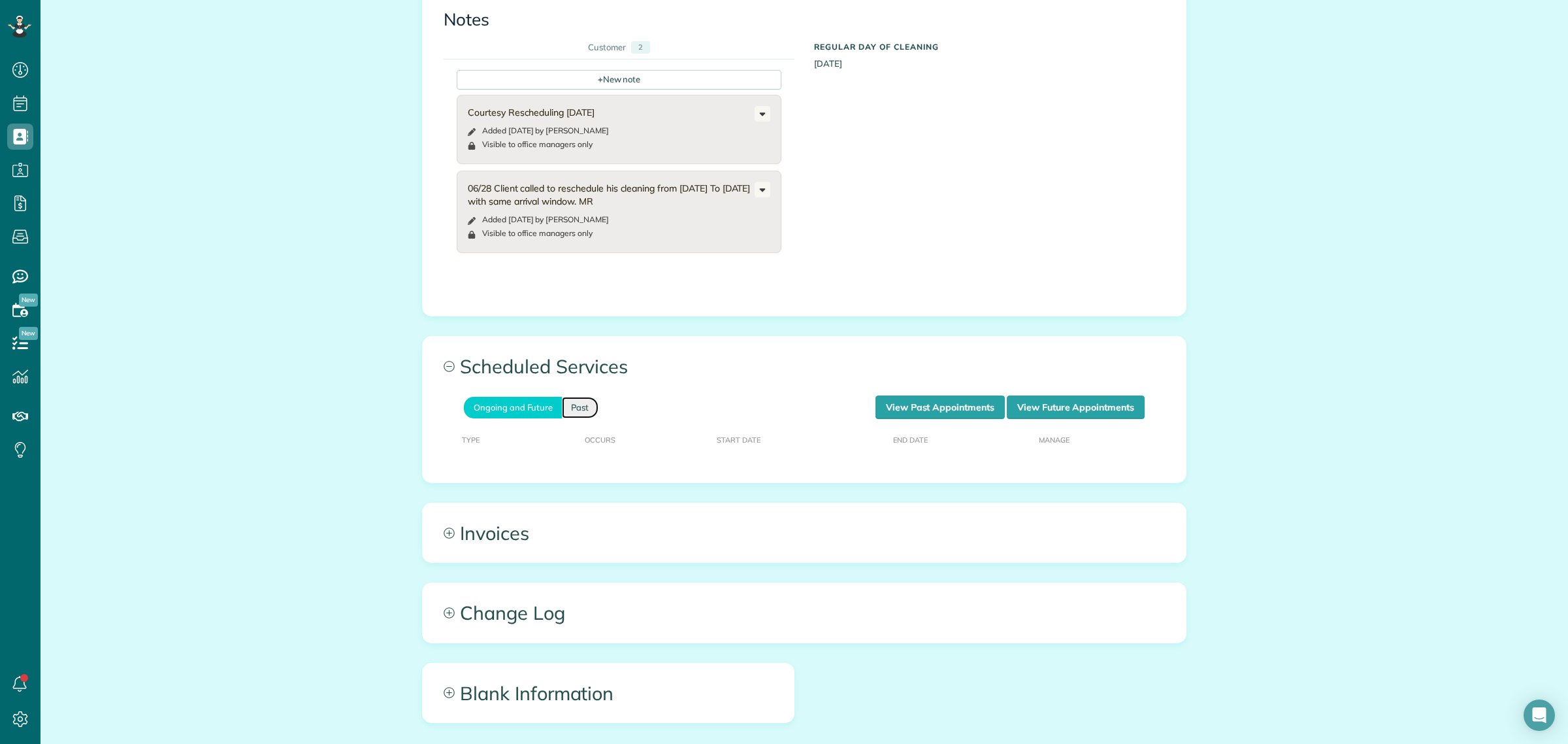
click at [580, 397] on link "Past" at bounding box center [580, 408] width 37 height 22
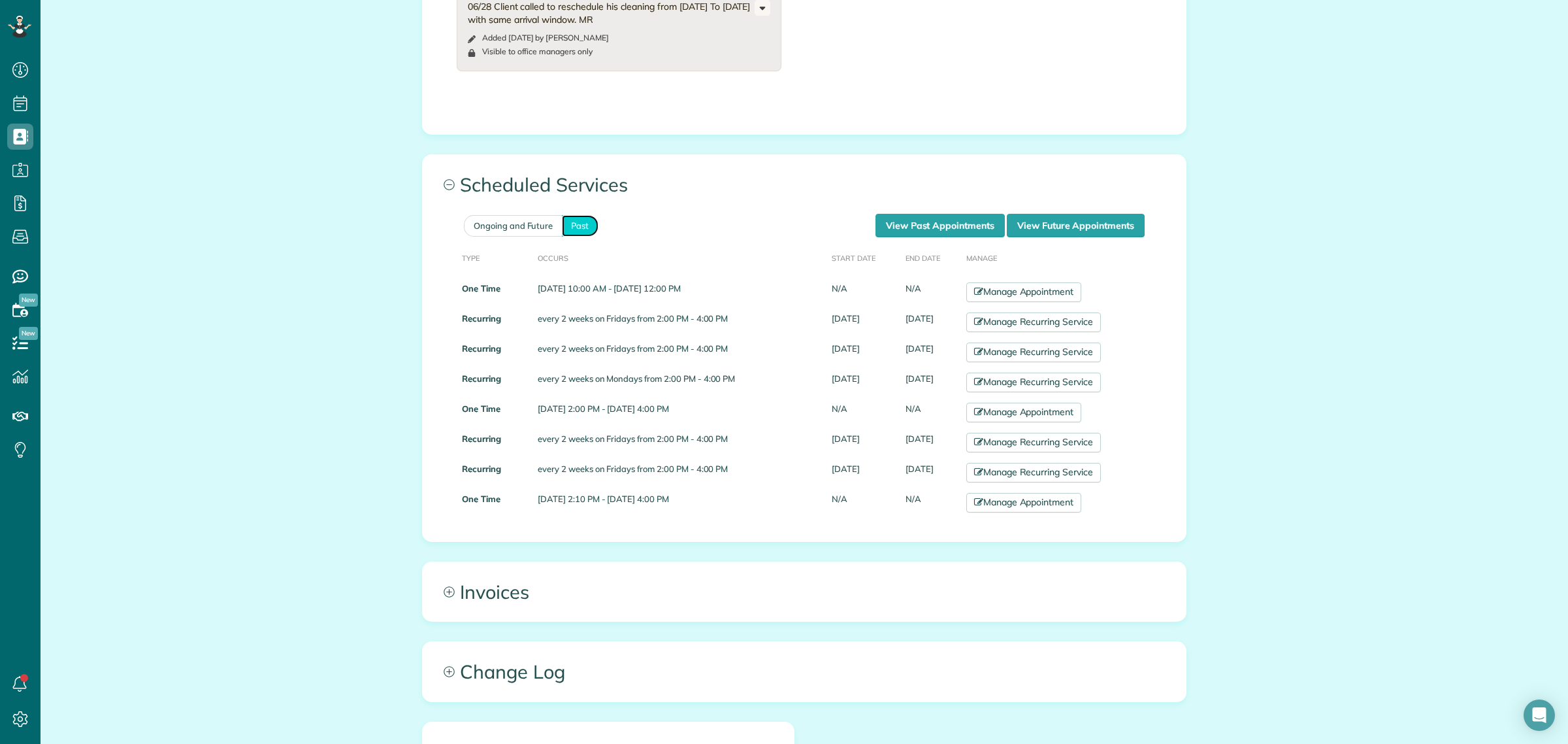
scroll to position [1630, 0]
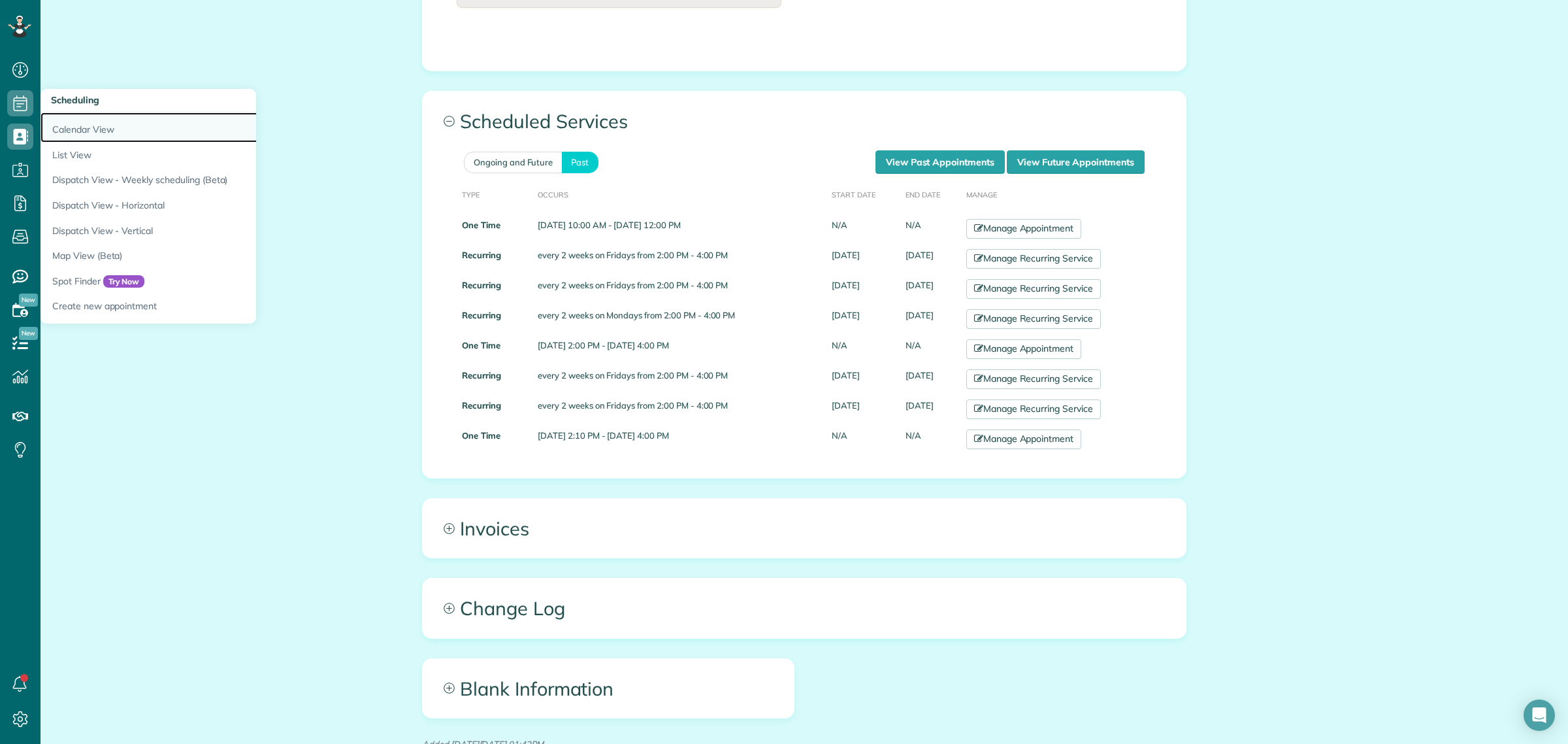
click at [93, 129] on link "Calendar View" at bounding box center [204, 128] width 327 height 30
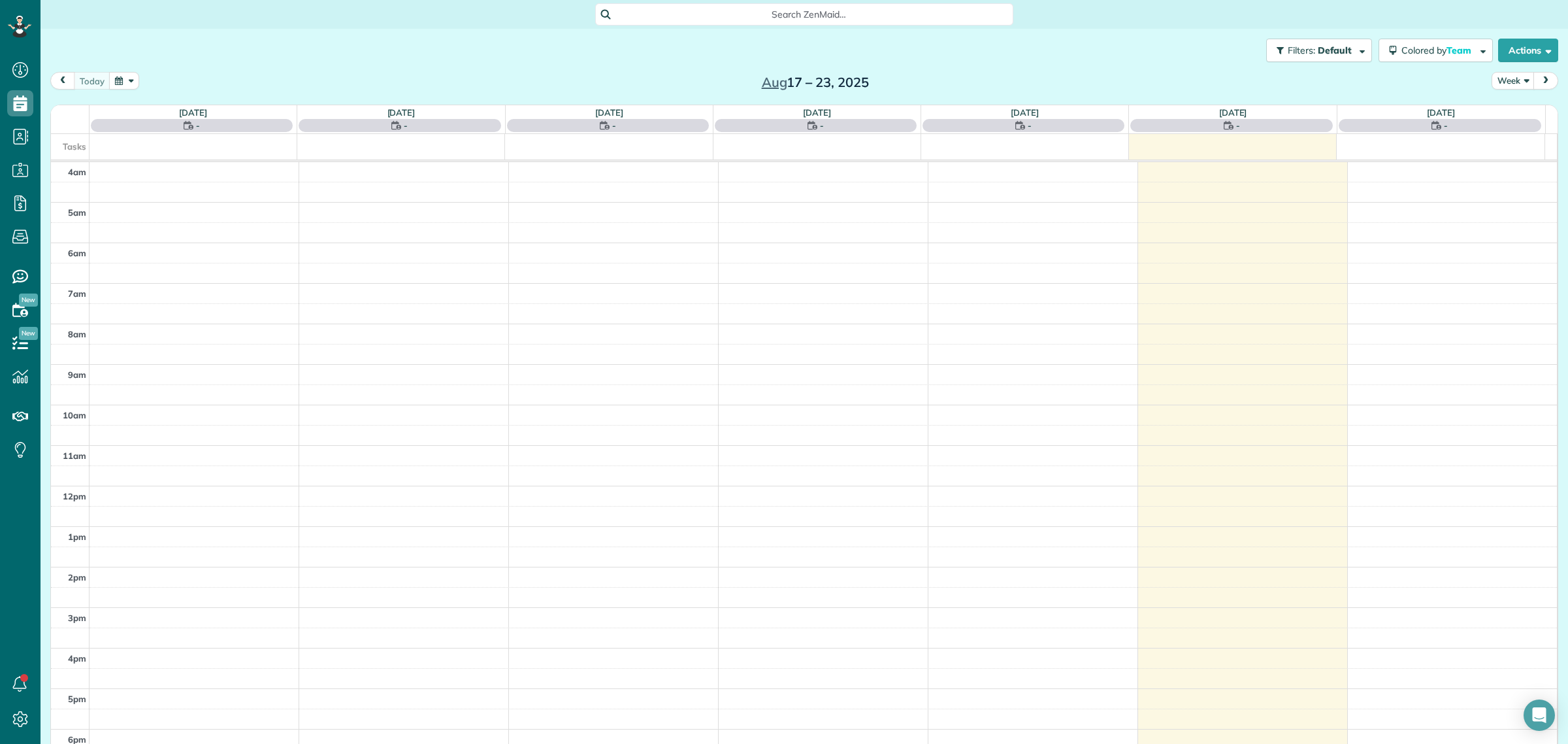
scroll to position [54, 0]
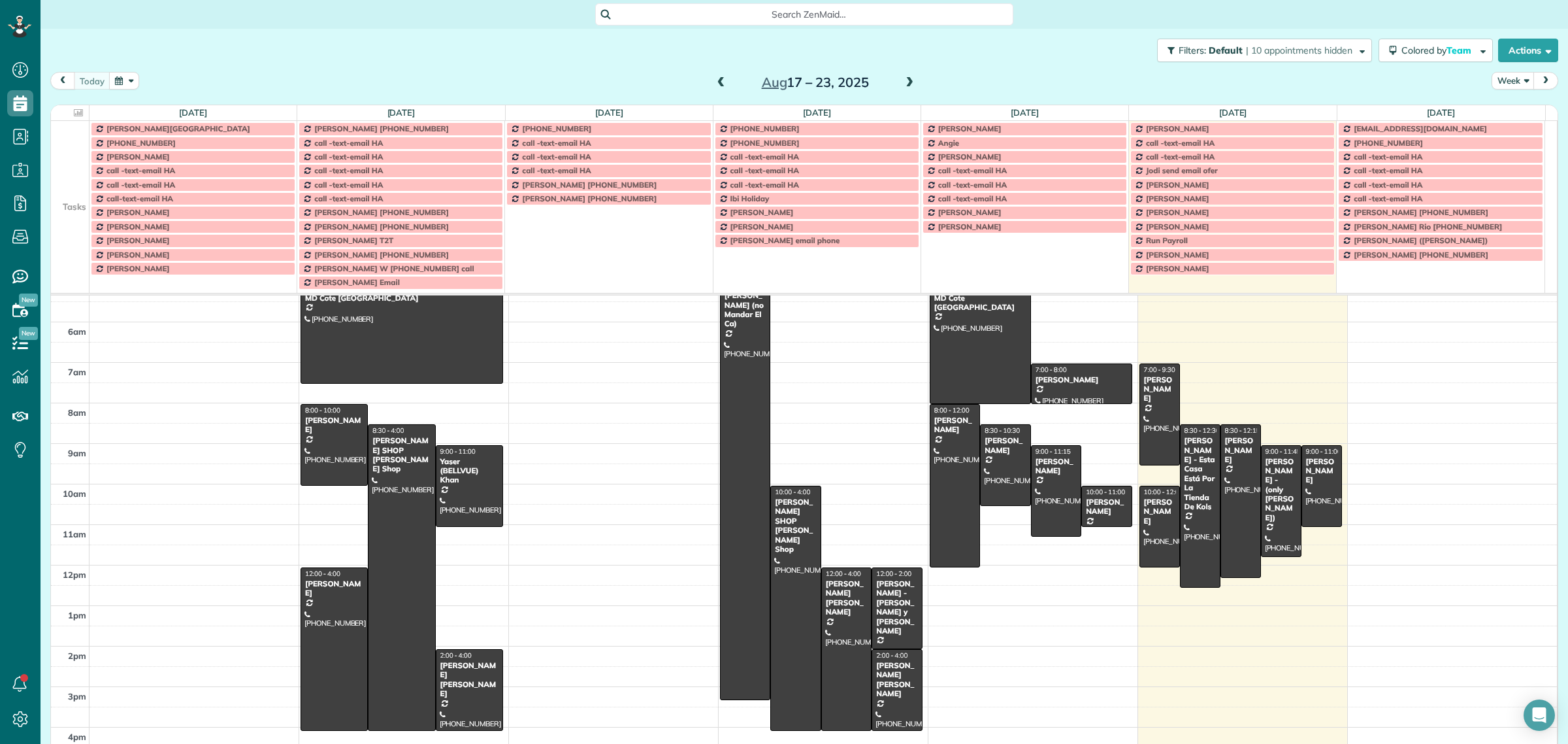
click at [693, 9] on span "Search ZenMaid…" at bounding box center [808, 14] width 398 height 13
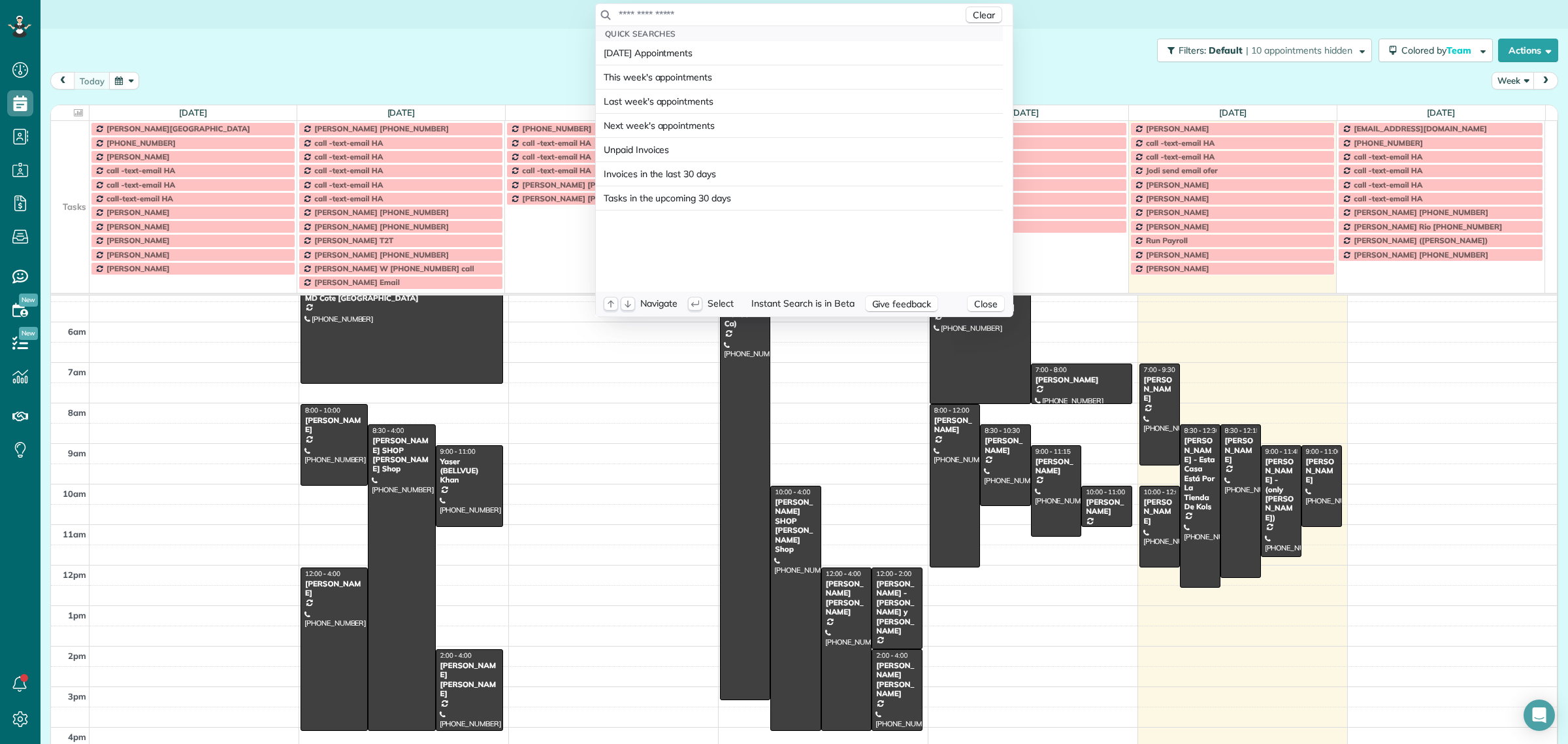
click at [707, 13] on input "text" at bounding box center [790, 14] width 345 height 13
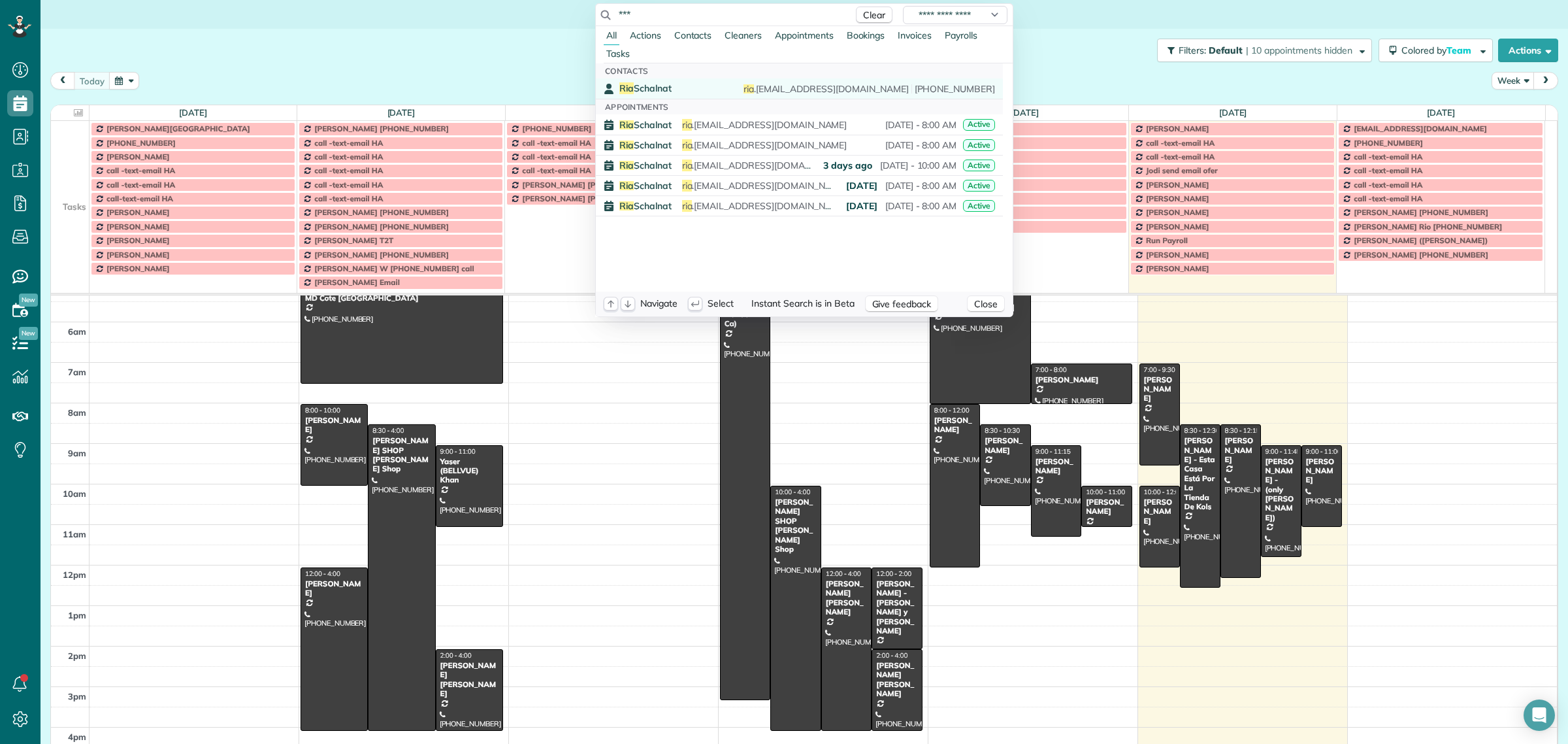
type input "***"
click at [657, 86] on span "Ria Schalnat" at bounding box center [645, 89] width 52 height 12
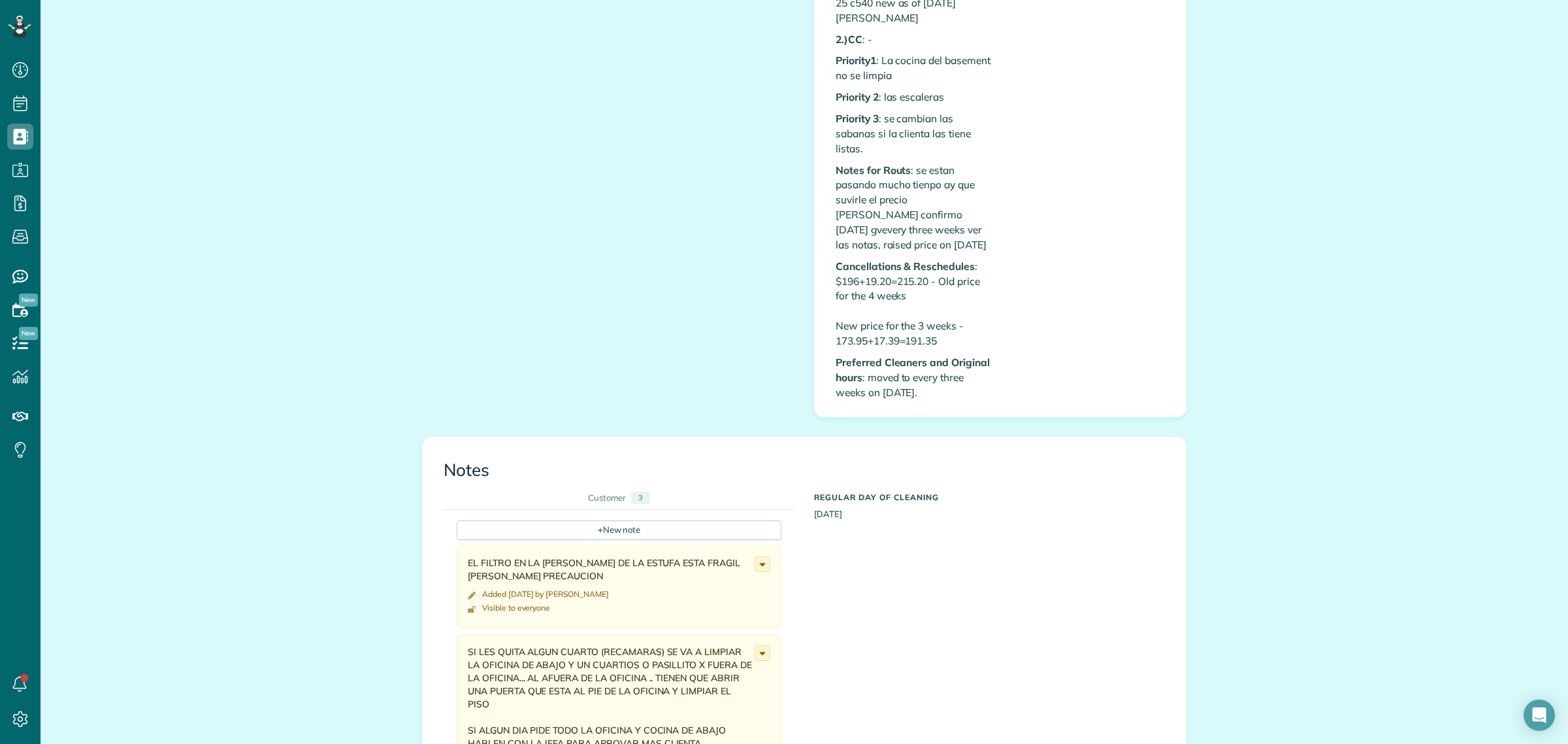
scroll to position [1716, 0]
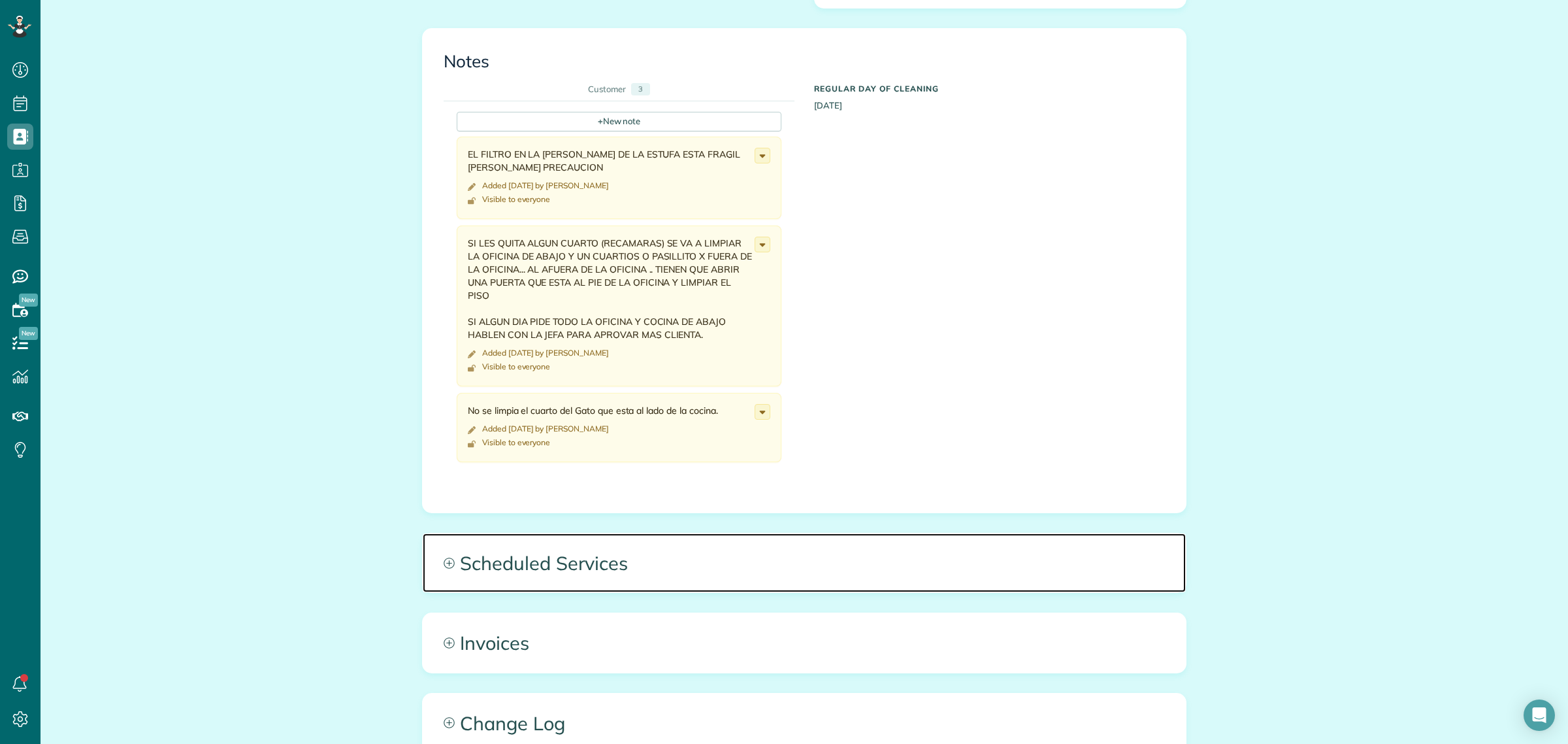
click at [556, 540] on span "Scheduled Services" at bounding box center [804, 562] width 764 height 59
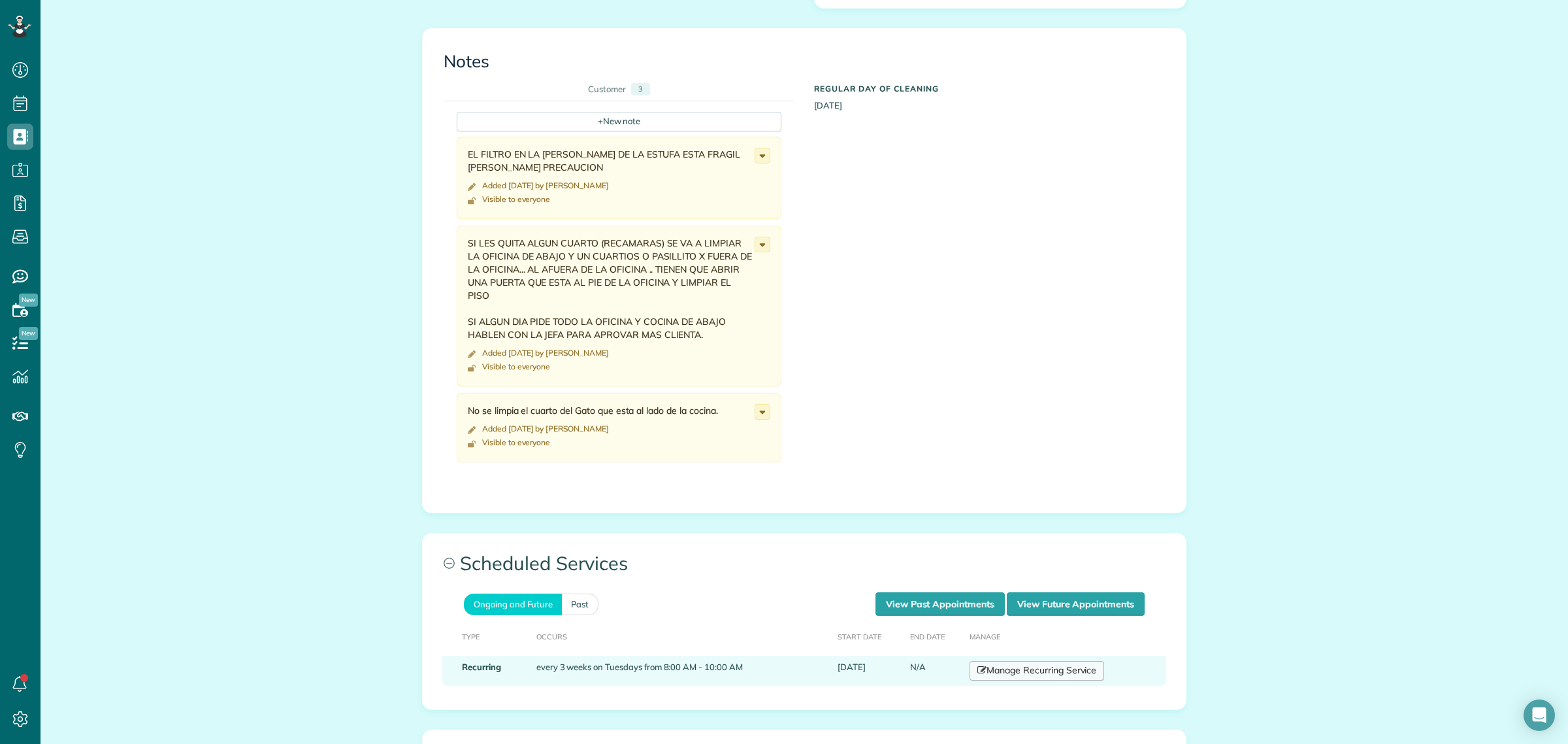
click at [1025, 661] on link "Manage Recurring Service" at bounding box center [1037, 671] width 135 height 20
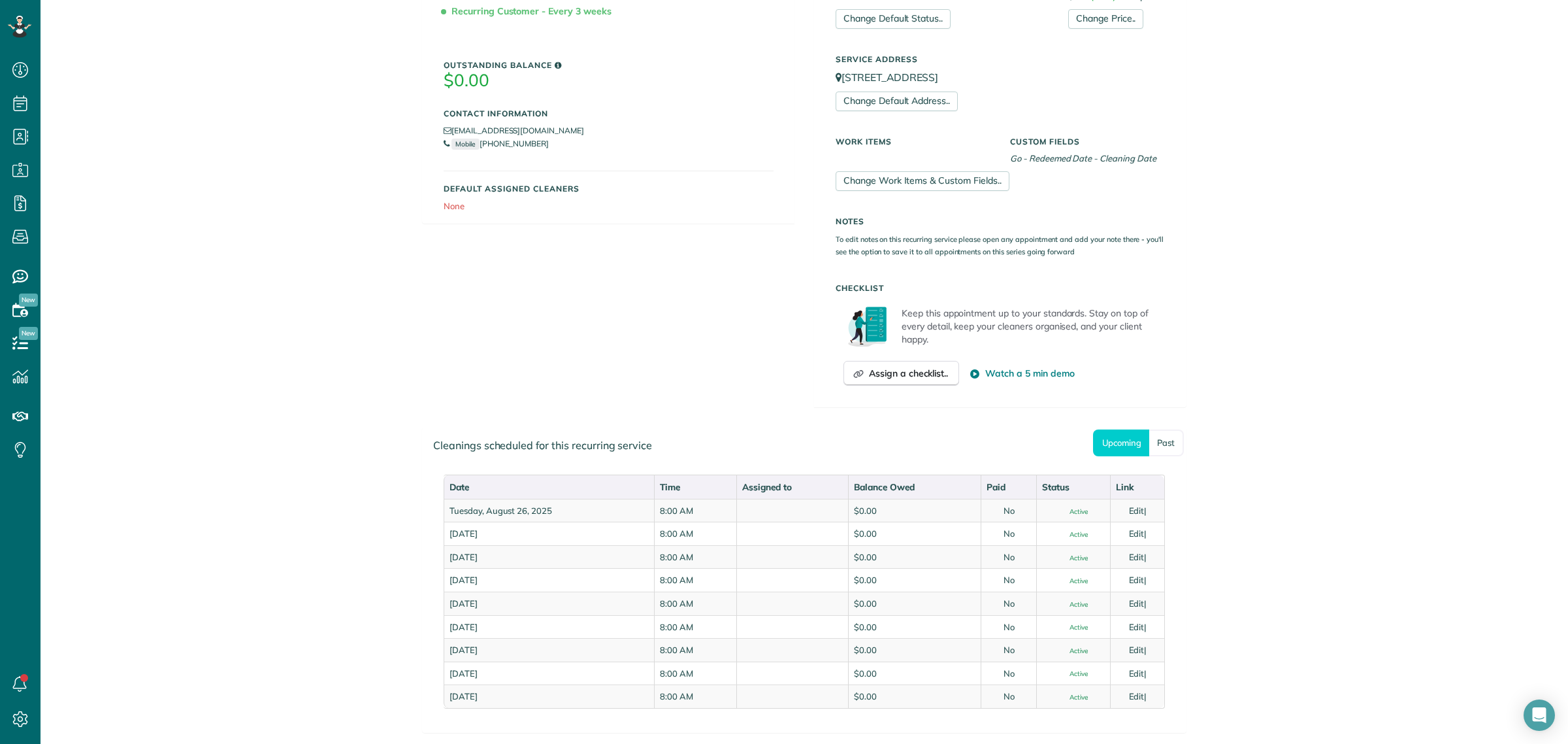
scroll to position [327, 0]
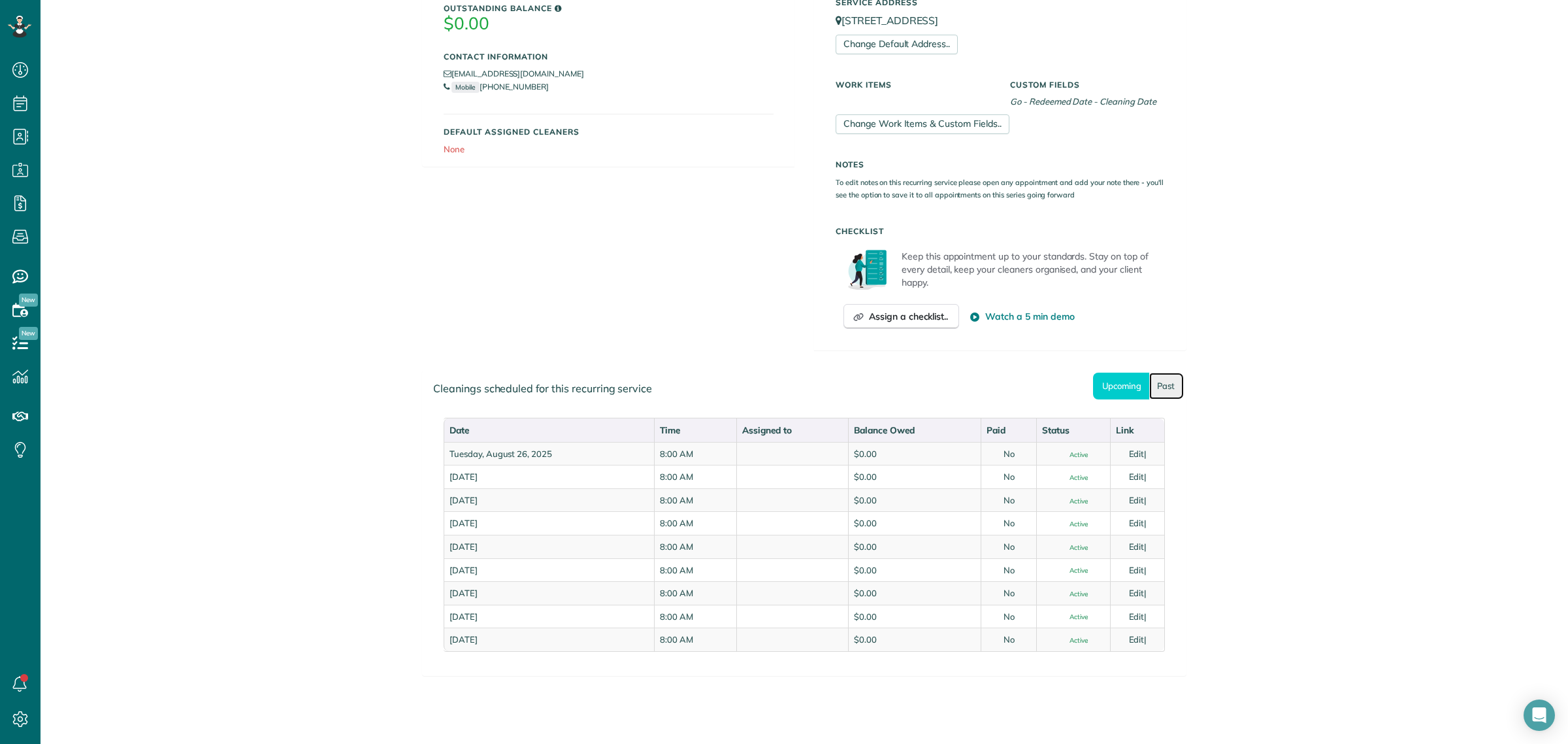
click at [1166, 377] on link "Past" at bounding box center [1166, 386] width 35 height 27
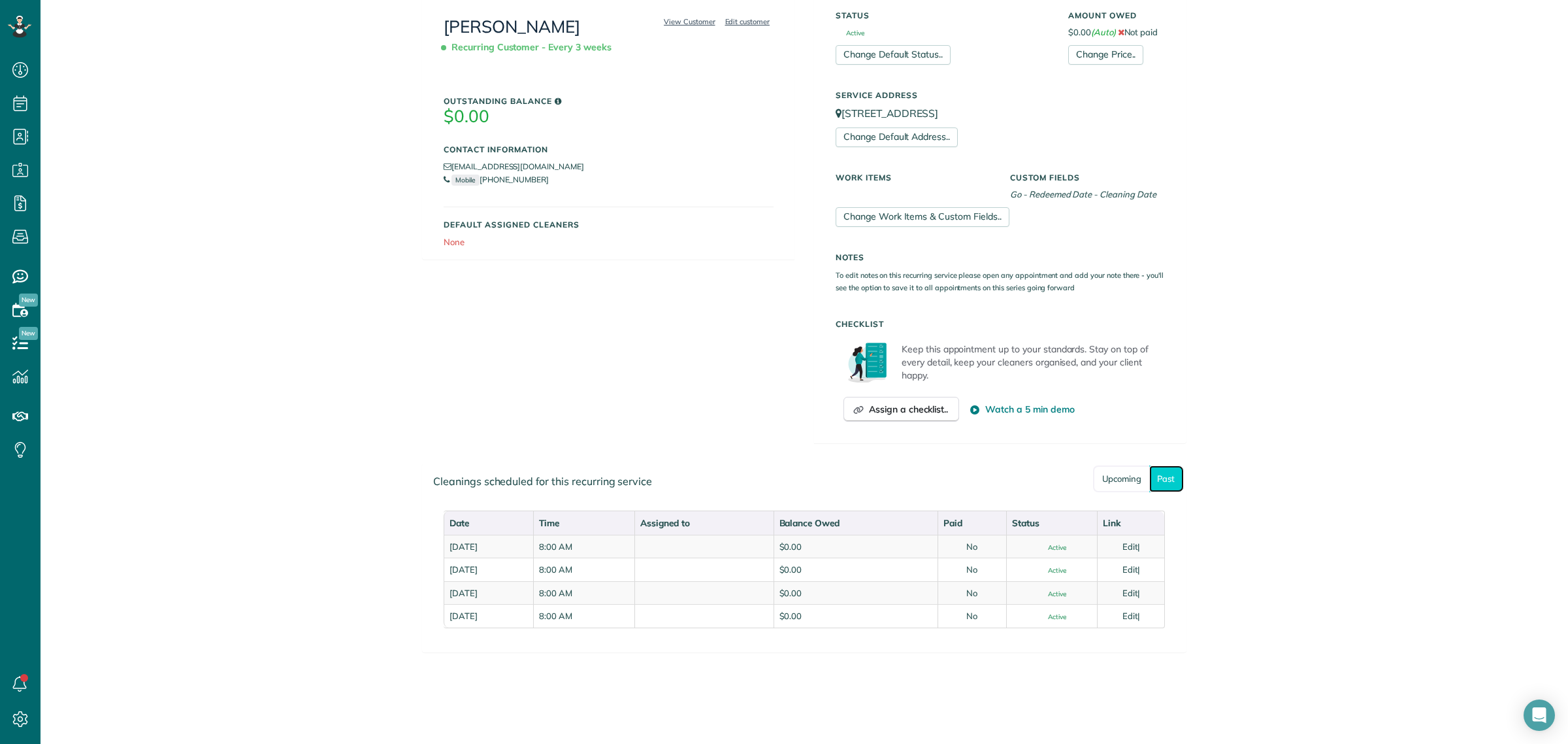
scroll to position [236, 0]
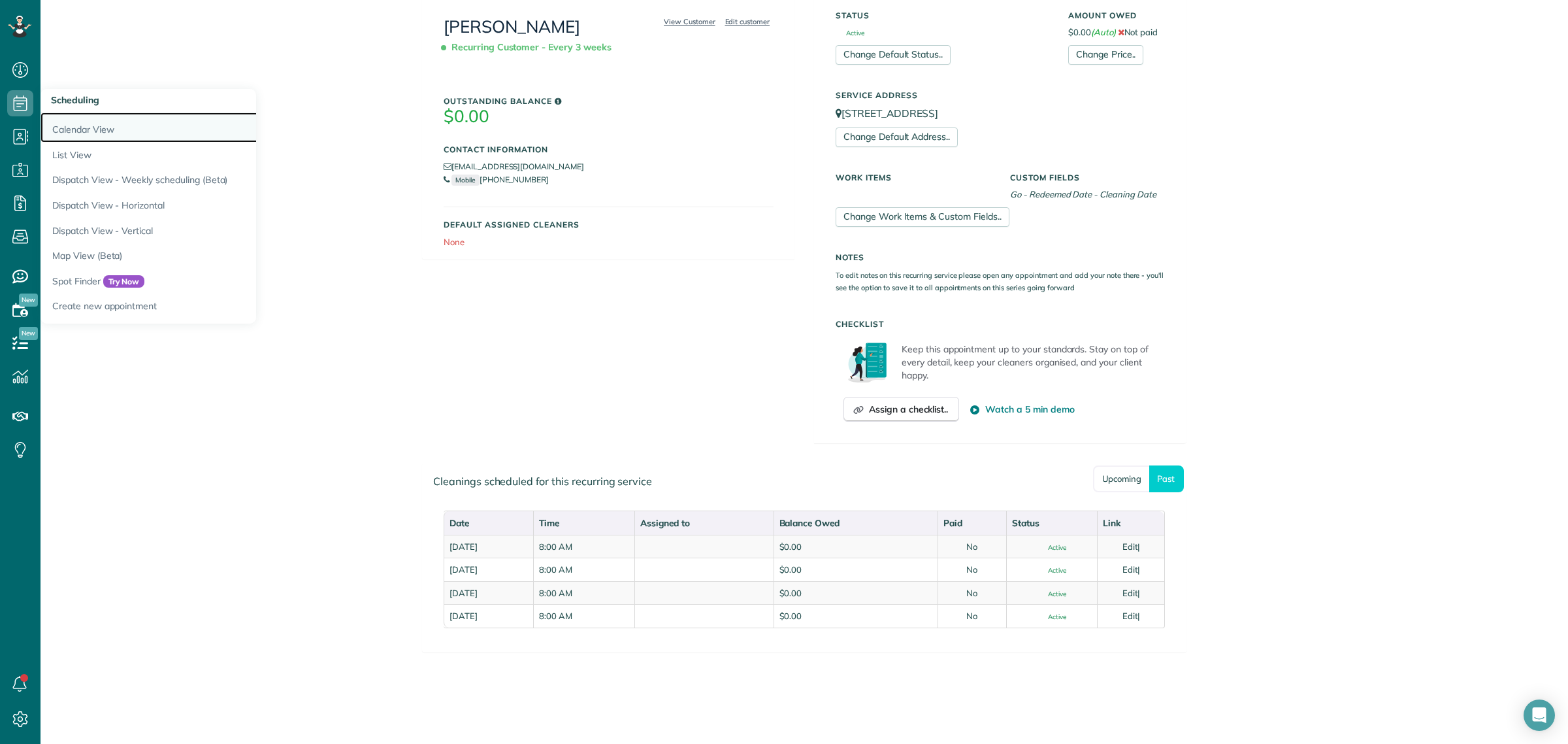
click at [84, 128] on link "Calendar View" at bounding box center [204, 128] width 327 height 30
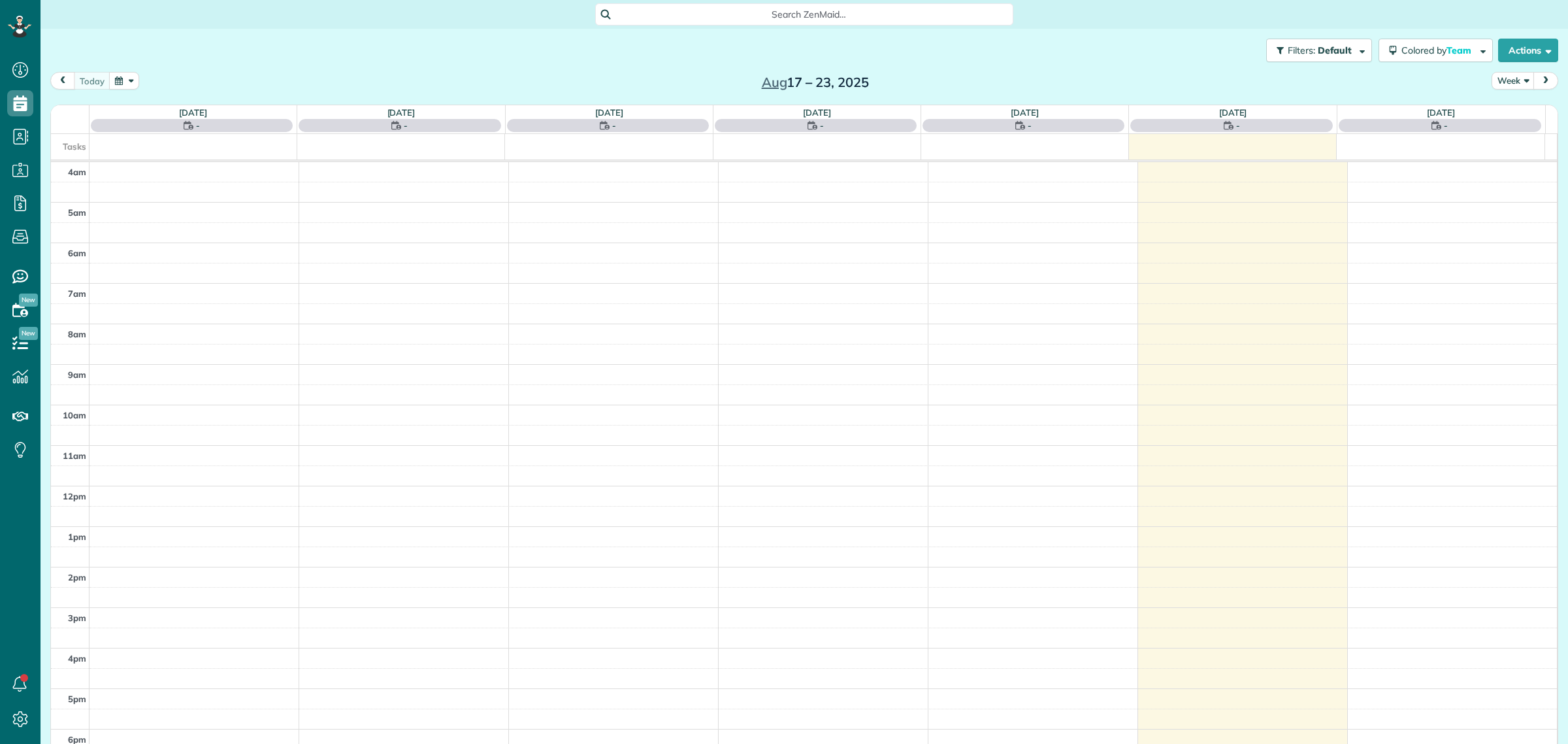
scroll to position [54, 0]
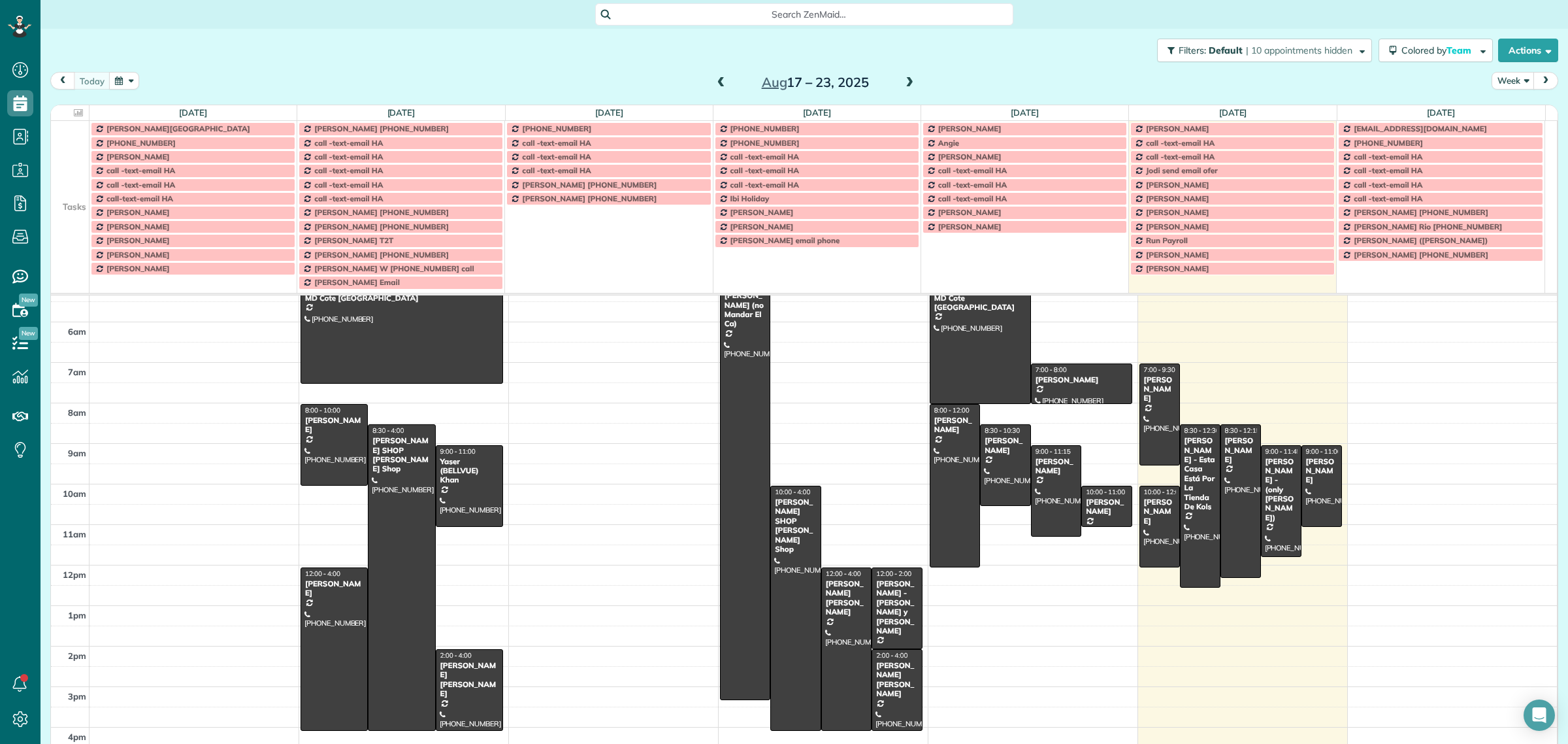
click at [762, 12] on span "Search ZenMaid…" at bounding box center [808, 14] width 398 height 13
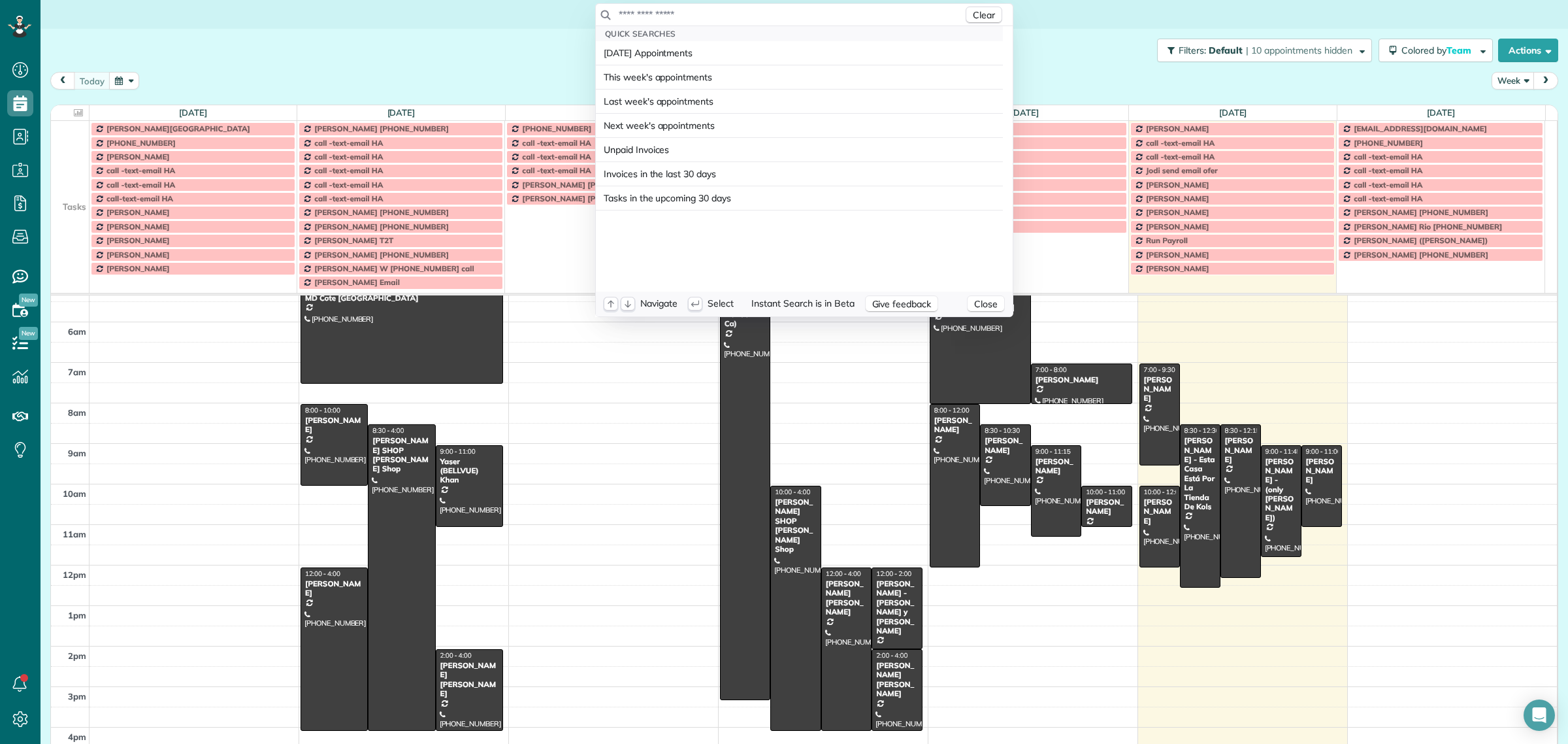
click at [762, 11] on input "text" at bounding box center [790, 14] width 345 height 13
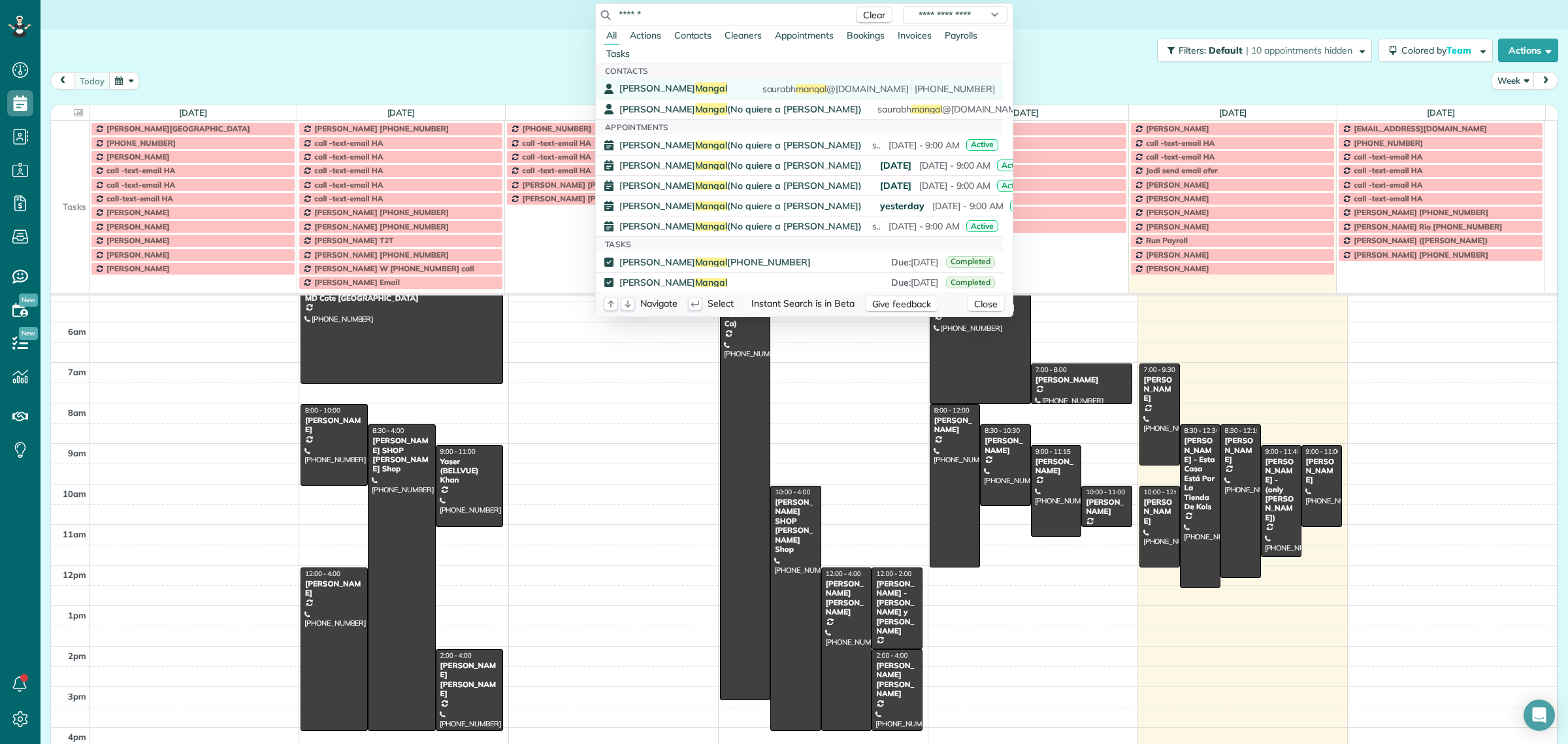
type input "******"
click at [625, 83] on span "Saurab Mangal" at bounding box center [673, 89] width 108 height 12
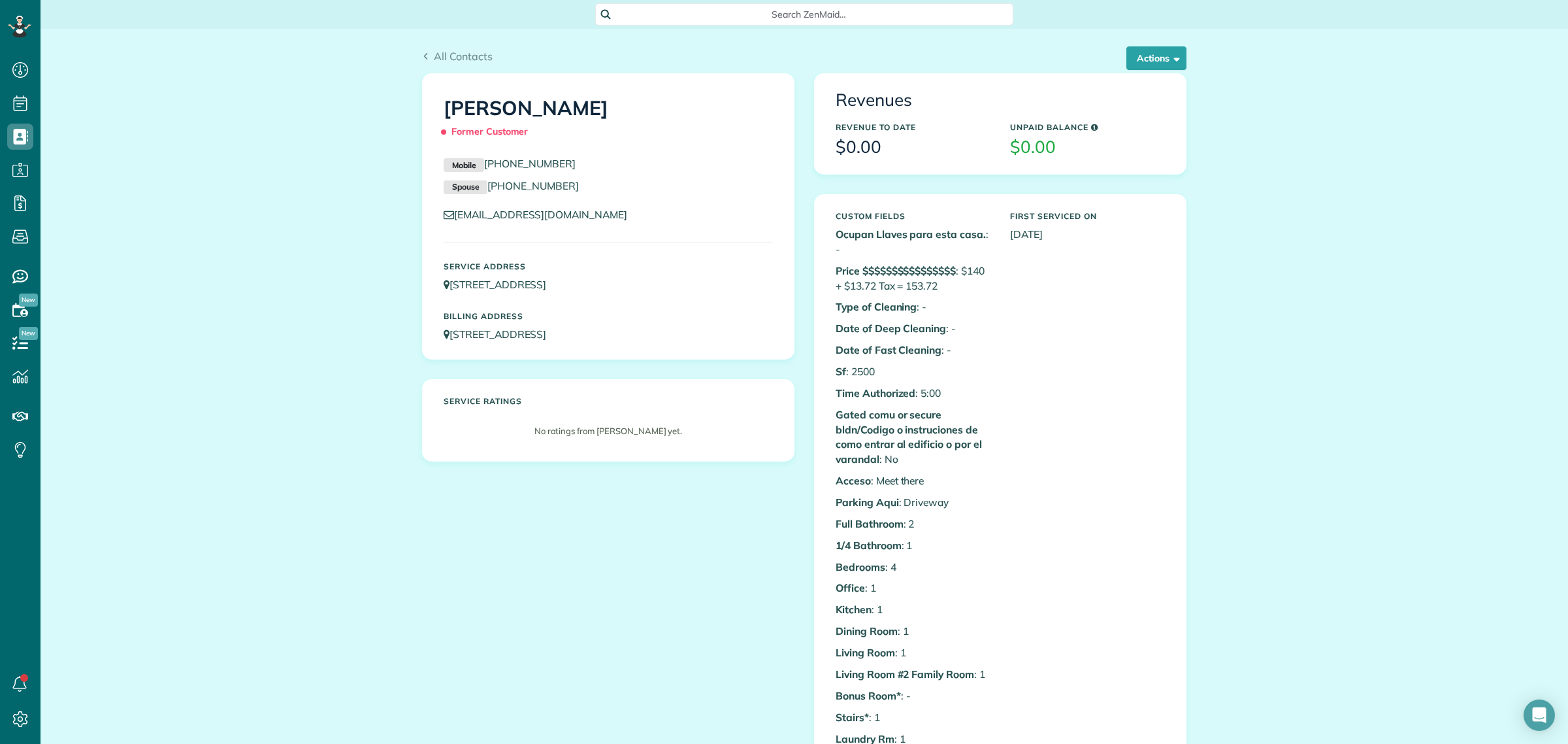
drag, startPoint x: 602, startPoint y: 107, endPoint x: 389, endPoint y: 95, distance: 213.3
copy h1 "[PERSON_NAME]"
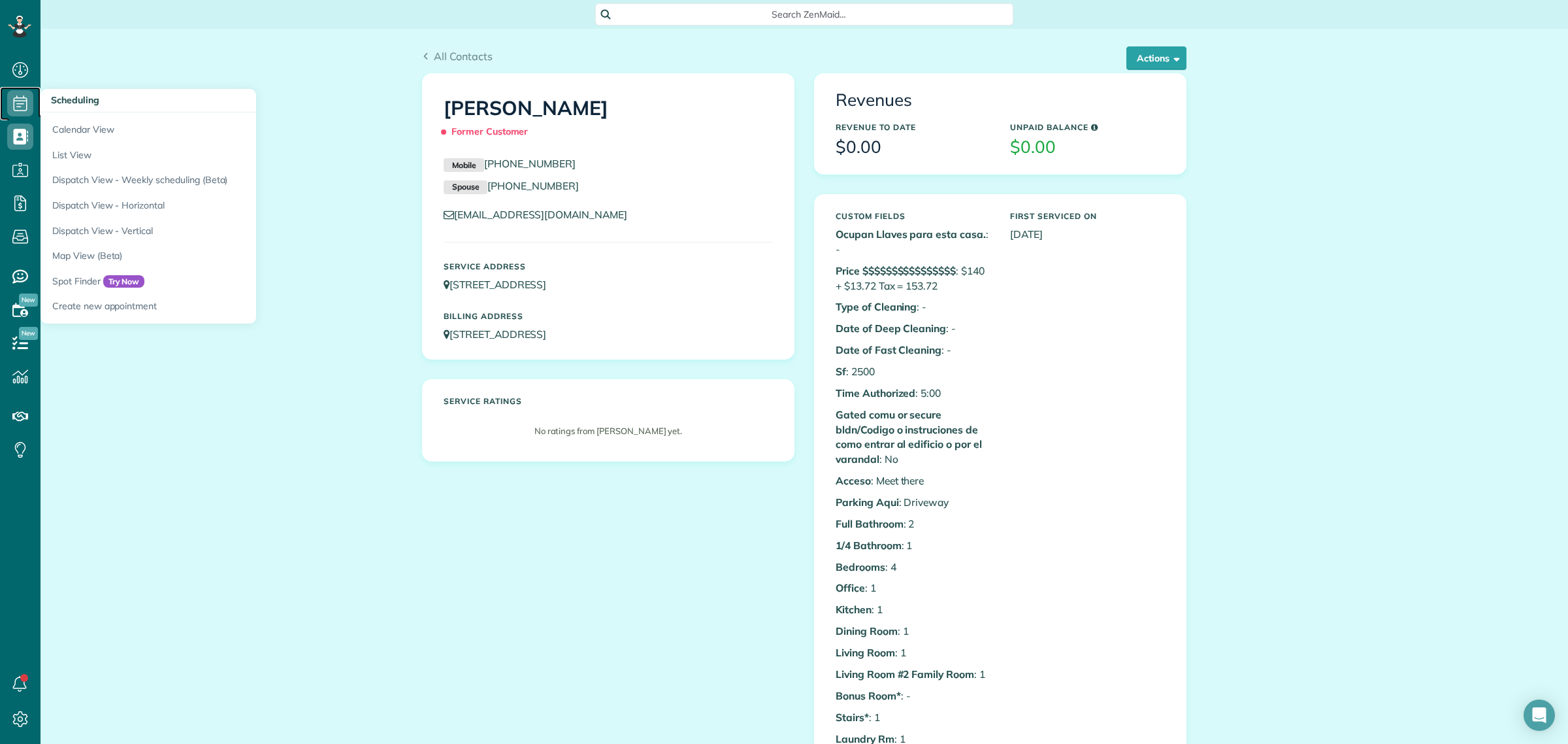
click at [20, 109] on icon at bounding box center [20, 103] width 26 height 26
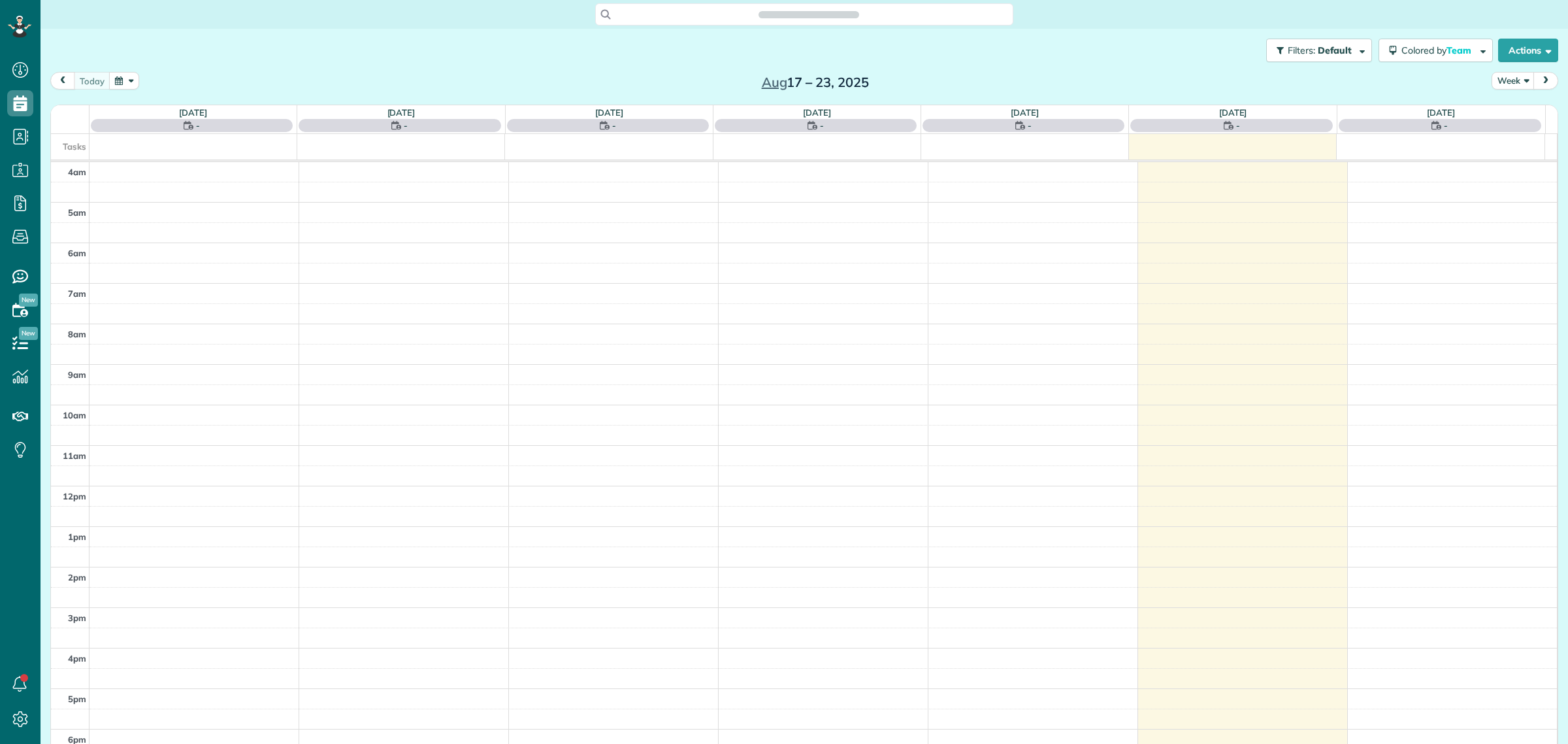
scroll to position [54, 0]
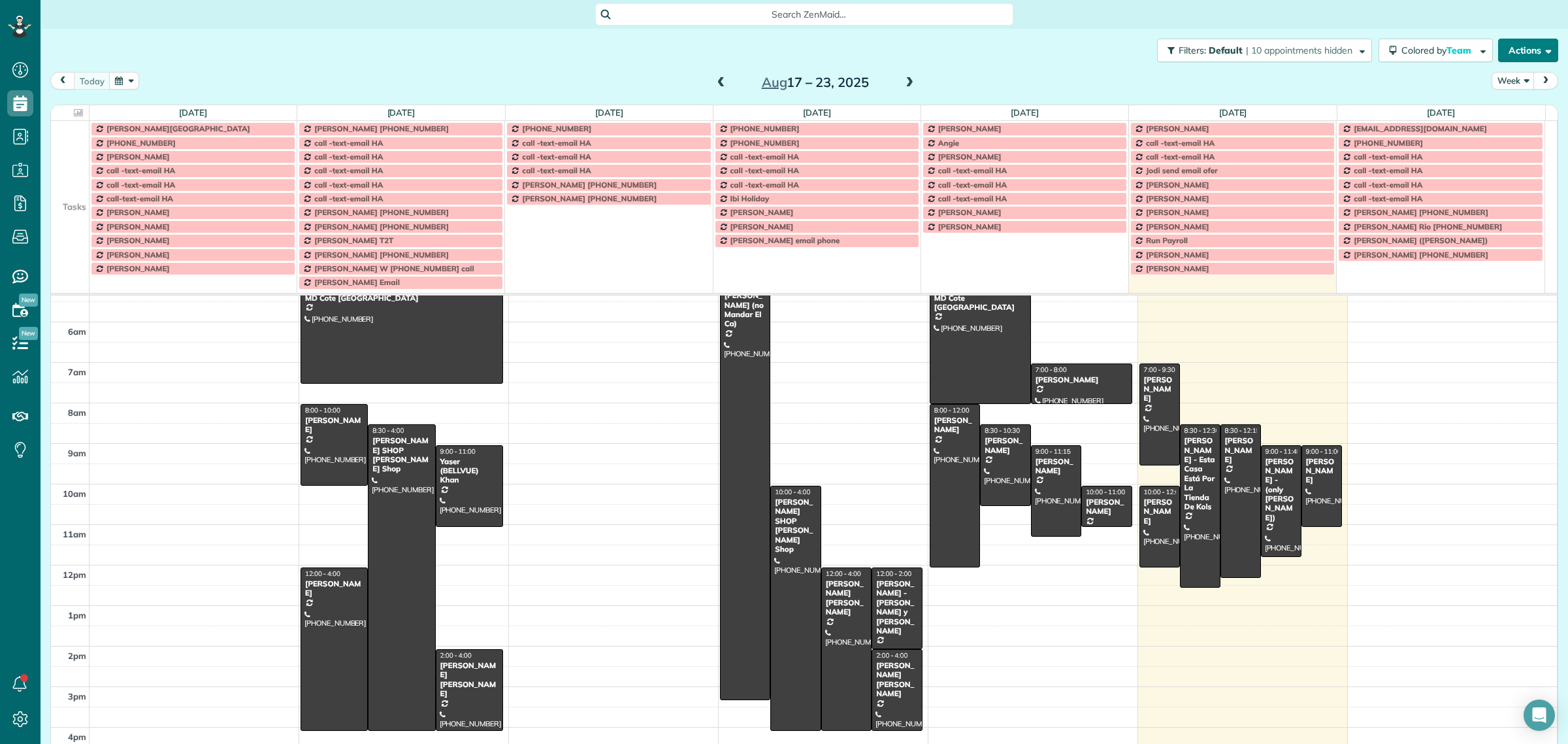
click at [1527, 48] on button "Actions" at bounding box center [1528, 51] width 60 height 24
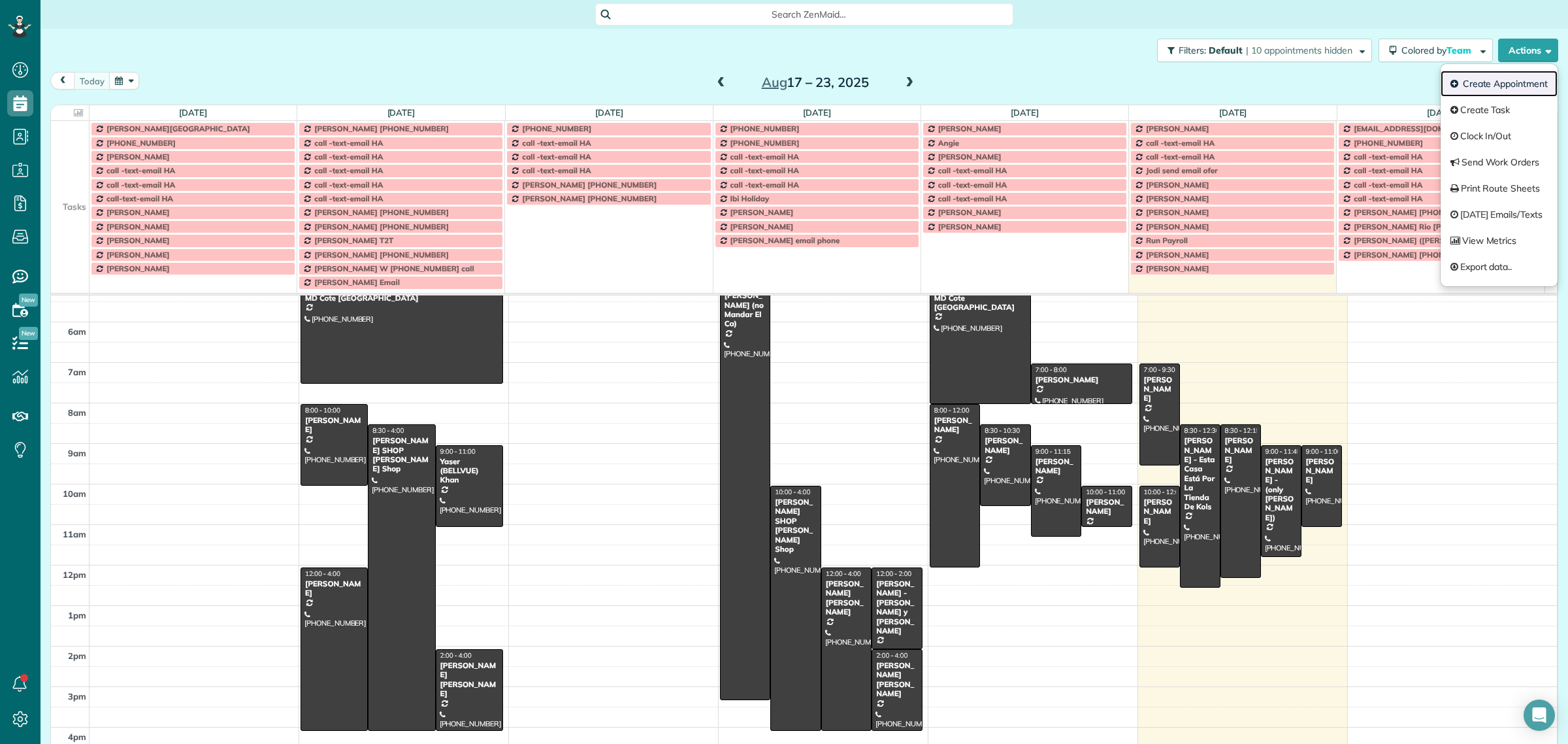
click at [1491, 90] on link "Create Appointment" at bounding box center [1498, 84] width 117 height 26
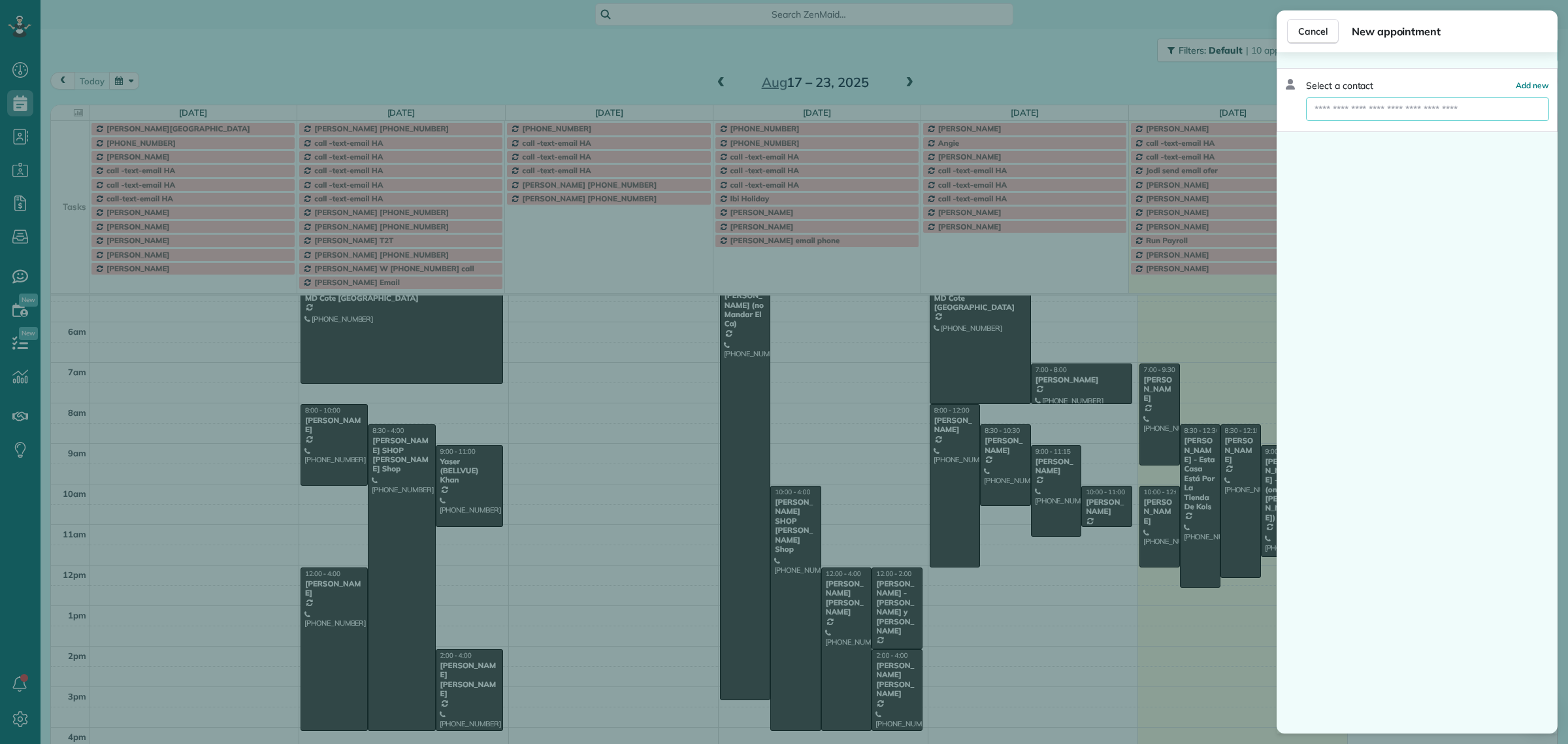
click at [1361, 109] on input "text" at bounding box center [1427, 110] width 243 height 24
paste input "**********"
type input "**********"
click at [1397, 130] on span "Mangal" at bounding box center [1411, 133] width 31 height 12
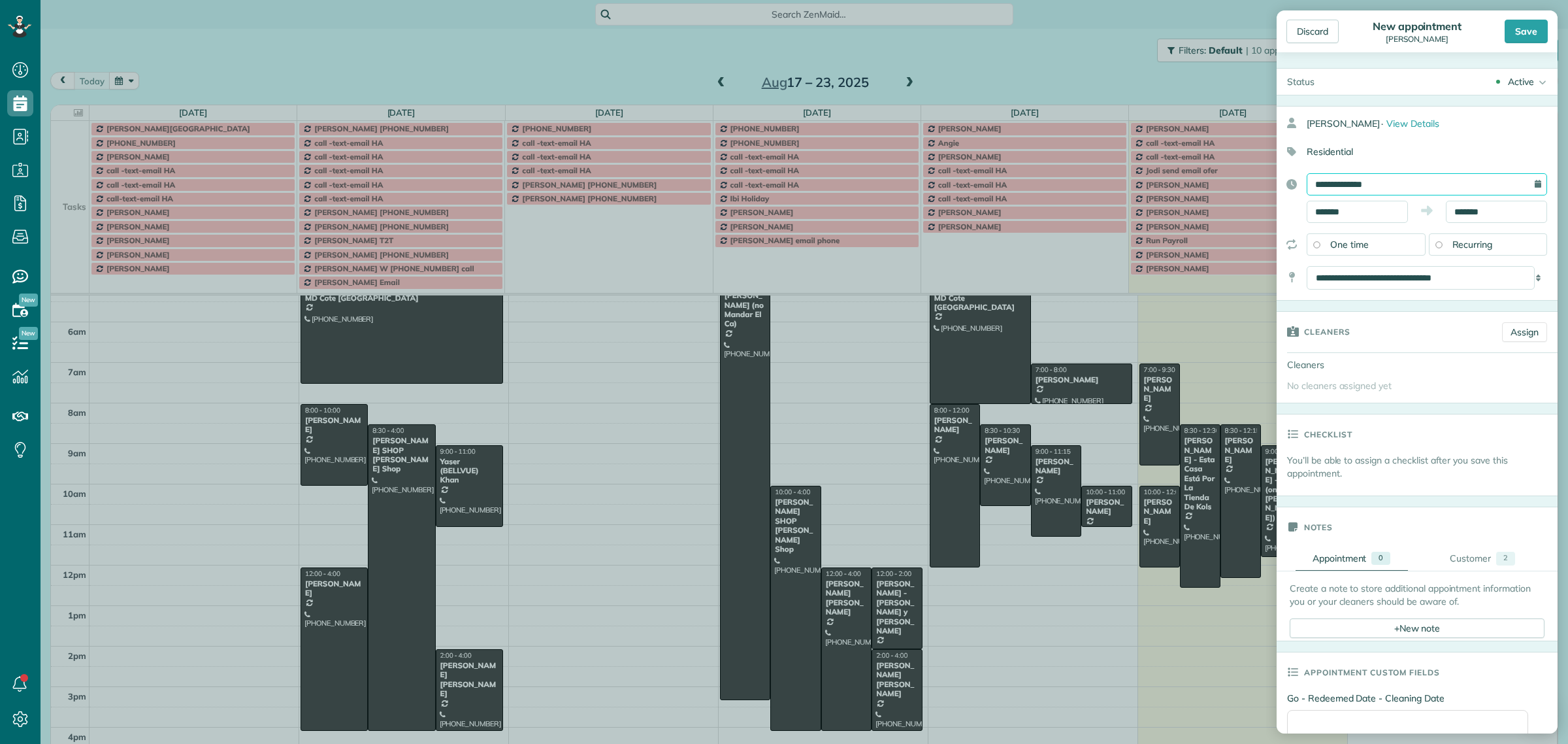
click at [1327, 190] on input "**********" at bounding box center [1426, 185] width 240 height 22
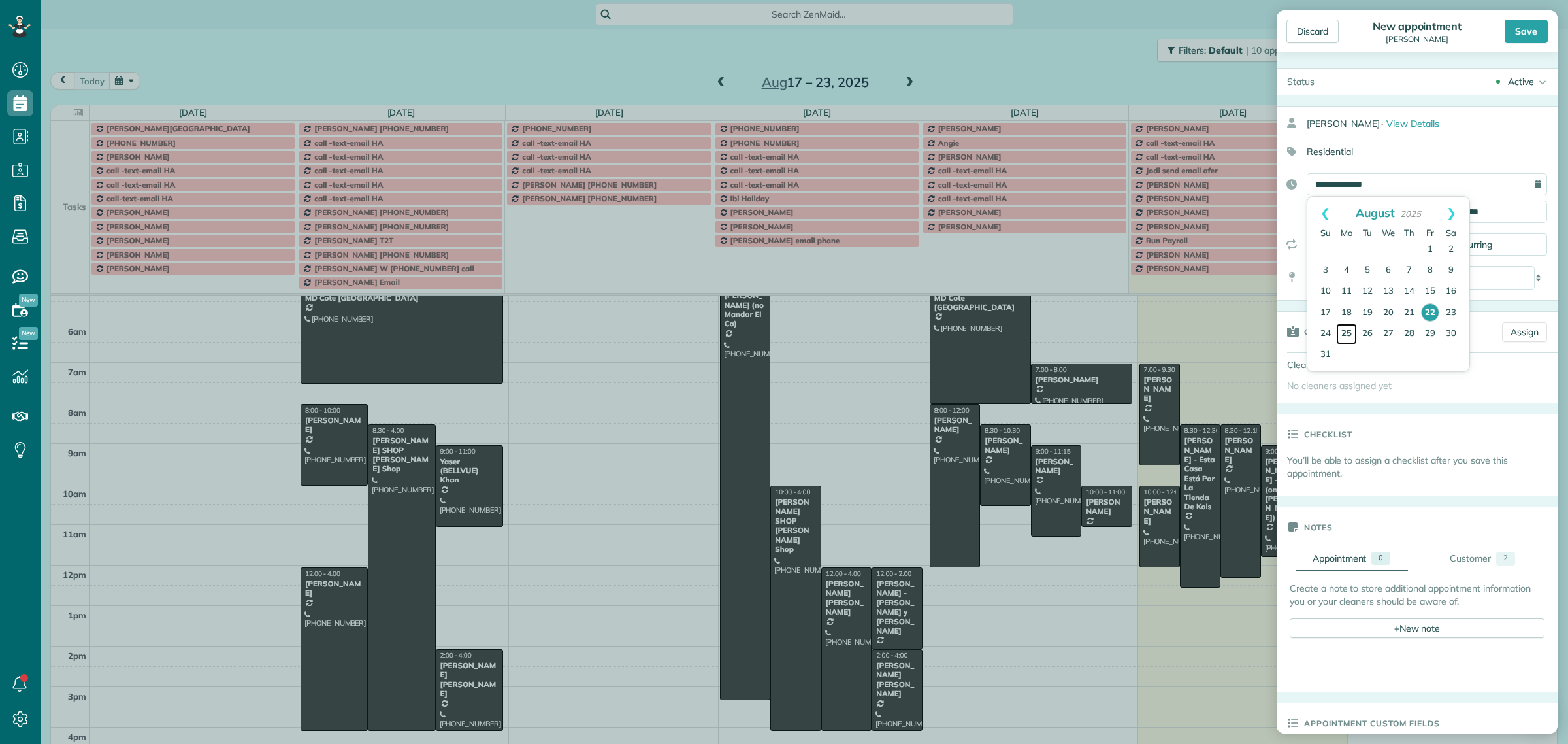
click at [1347, 332] on link "25" at bounding box center [1346, 333] width 21 height 21
type input "**********"
click at [1338, 214] on input "*******" at bounding box center [1358, 211] width 102 height 22
type input "*******"
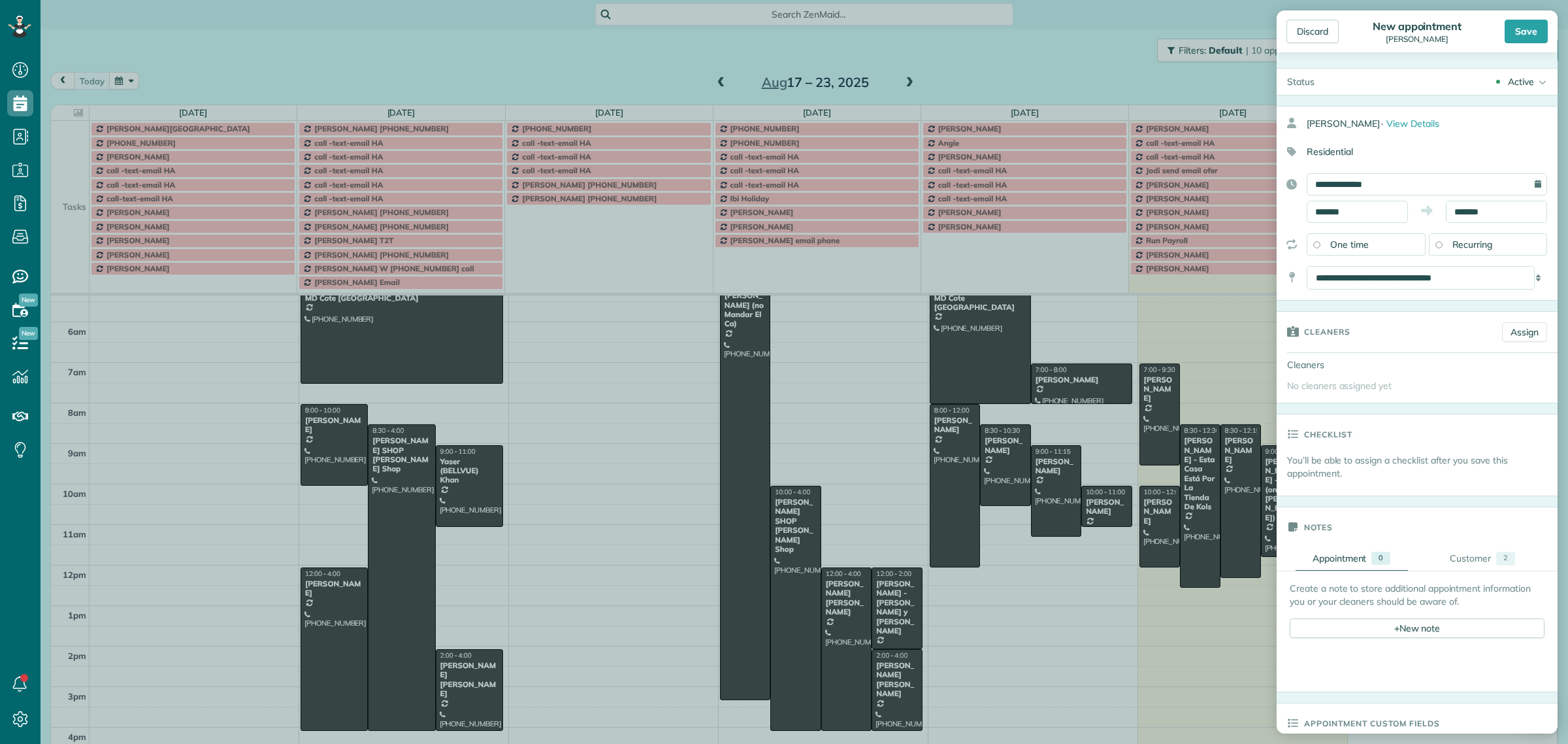
click at [1340, 256] on body "Dashboard Scheduling Calendar View List View Dispatch View - Weekly scheduling …" at bounding box center [784, 372] width 1568 height 744
click at [1472, 207] on input "*******" at bounding box center [1497, 211] width 102 height 22
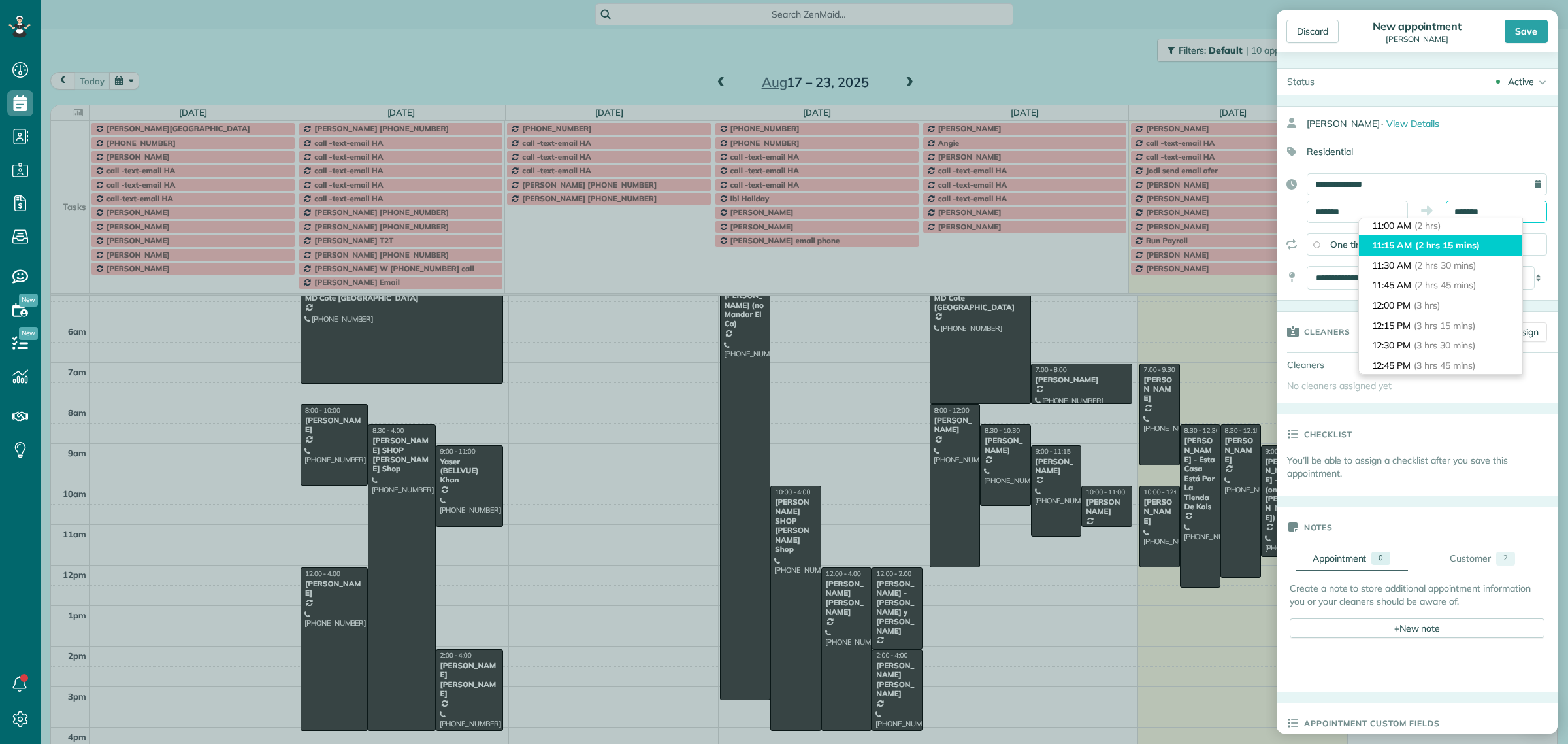
scroll to position [164, 0]
type input "********"
click at [1409, 307] on li "12:00 PM (3 hrs)" at bounding box center [1440, 304] width 163 height 20
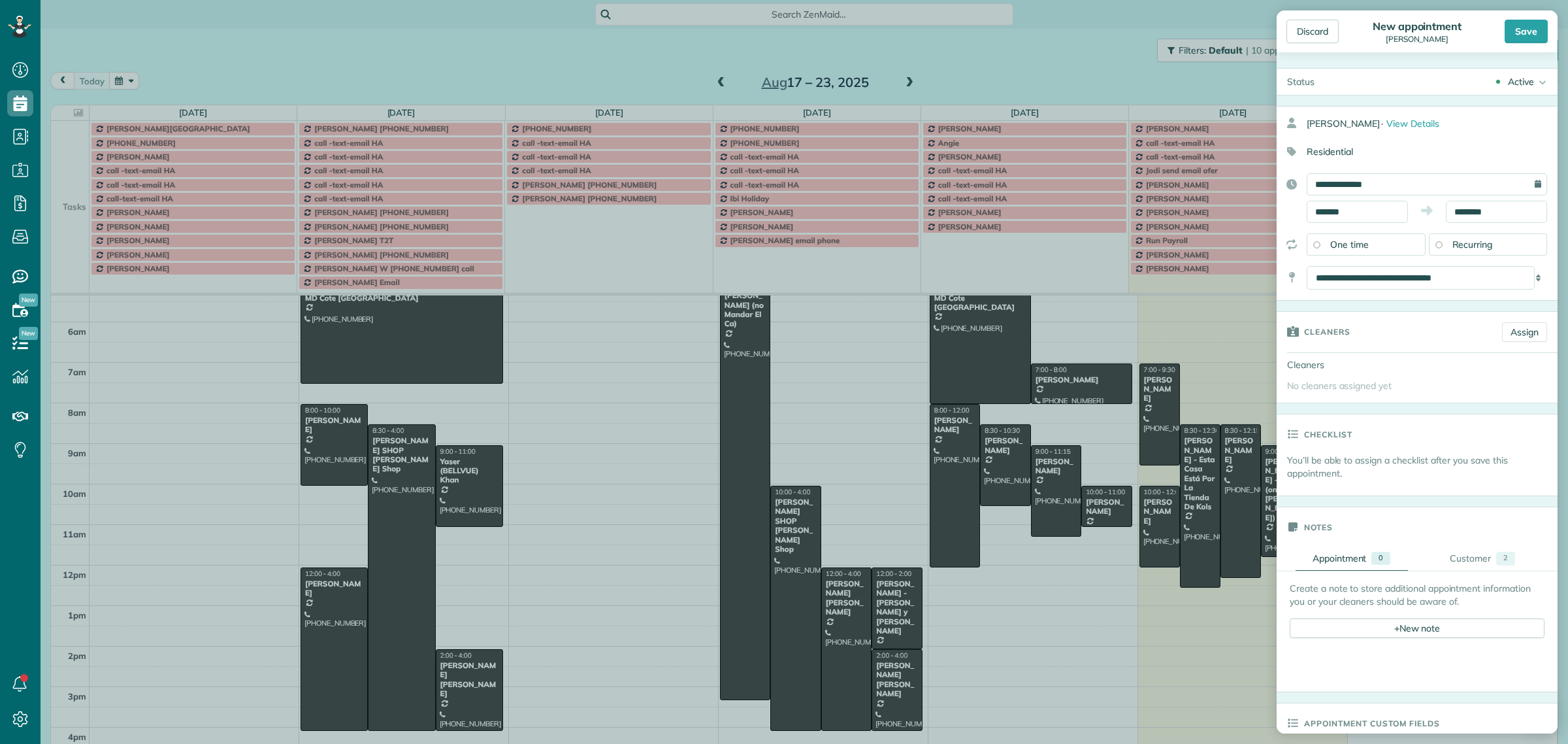
click at [1467, 249] on span "Recurring" at bounding box center [1472, 244] width 41 height 12
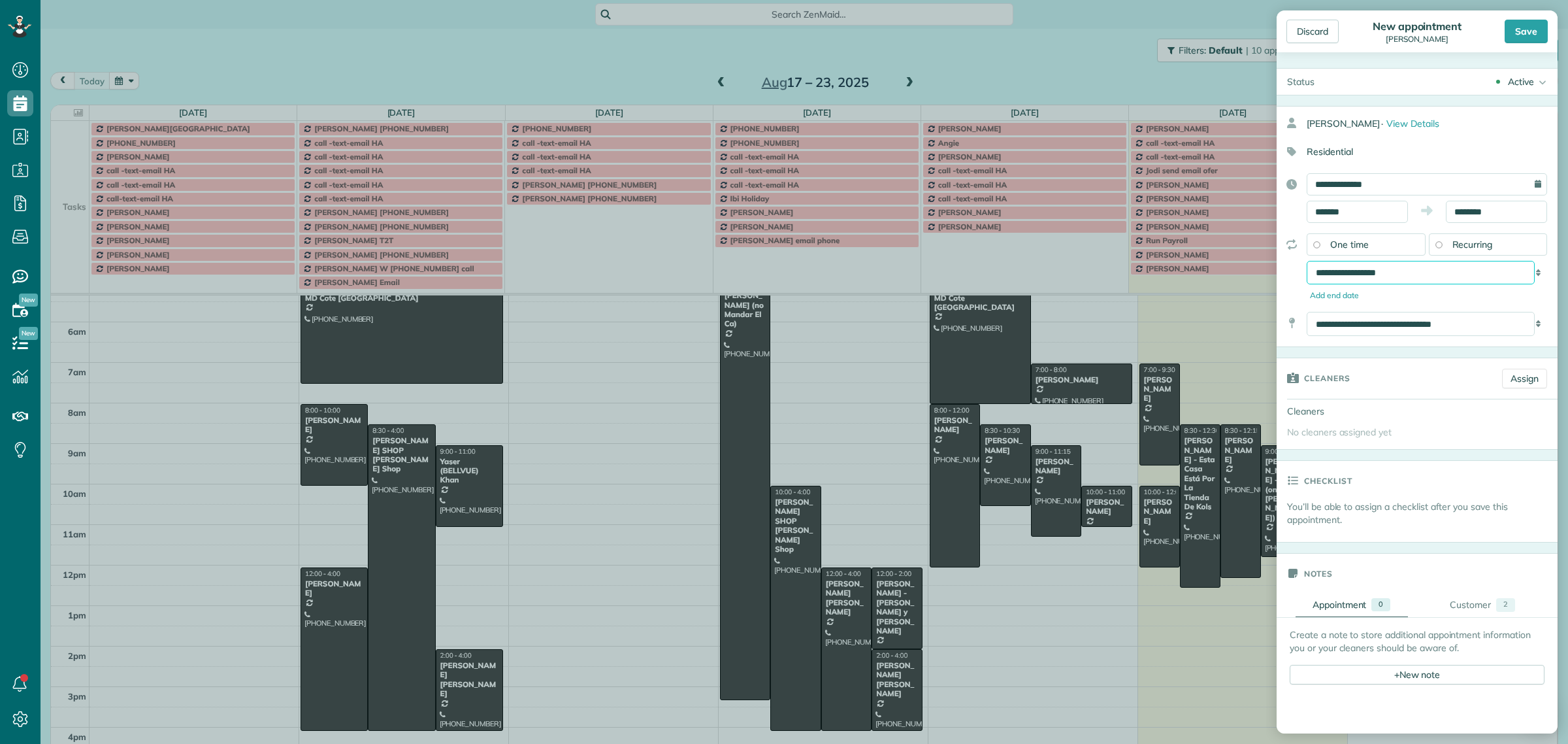
click at [1387, 266] on select "**********" at bounding box center [1420, 273] width 228 height 24
select select "**********"
click at [1307, 262] on select "**********" at bounding box center [1420, 273] width 228 height 24
click at [1524, 28] on div "Save" at bounding box center [1526, 32] width 43 height 24
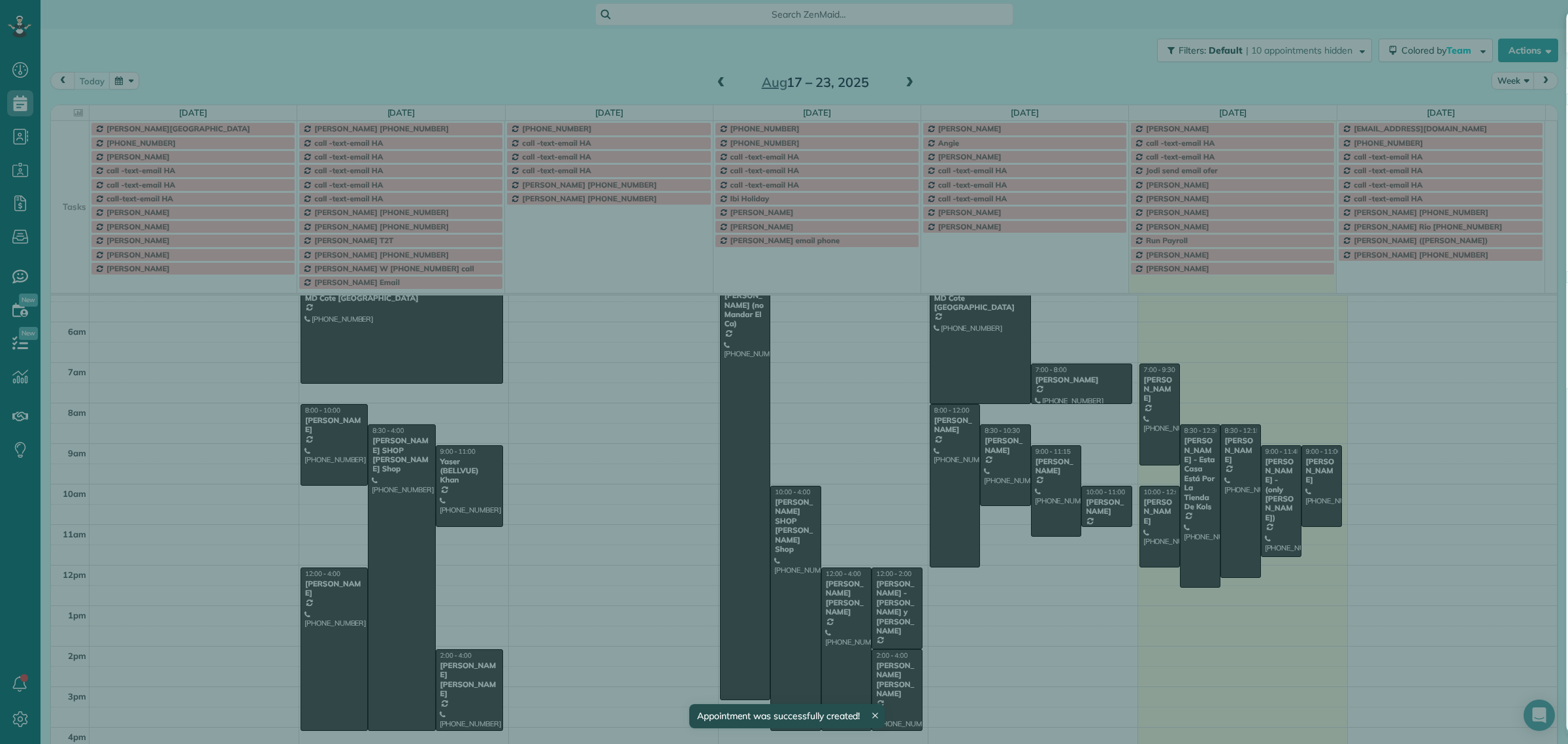
scroll to position [41, 0]
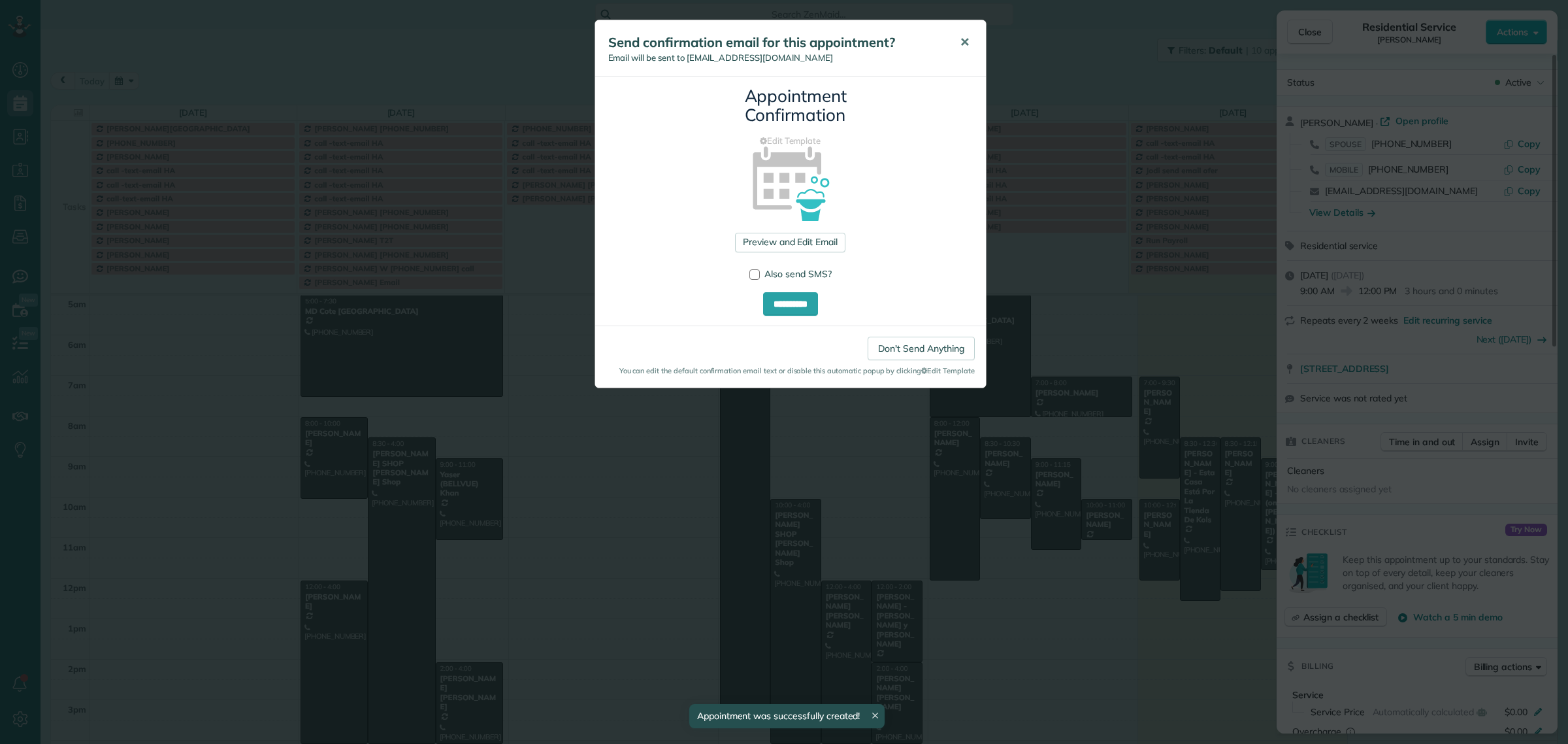
click at [957, 41] on button "✕" at bounding box center [964, 42] width 29 height 31
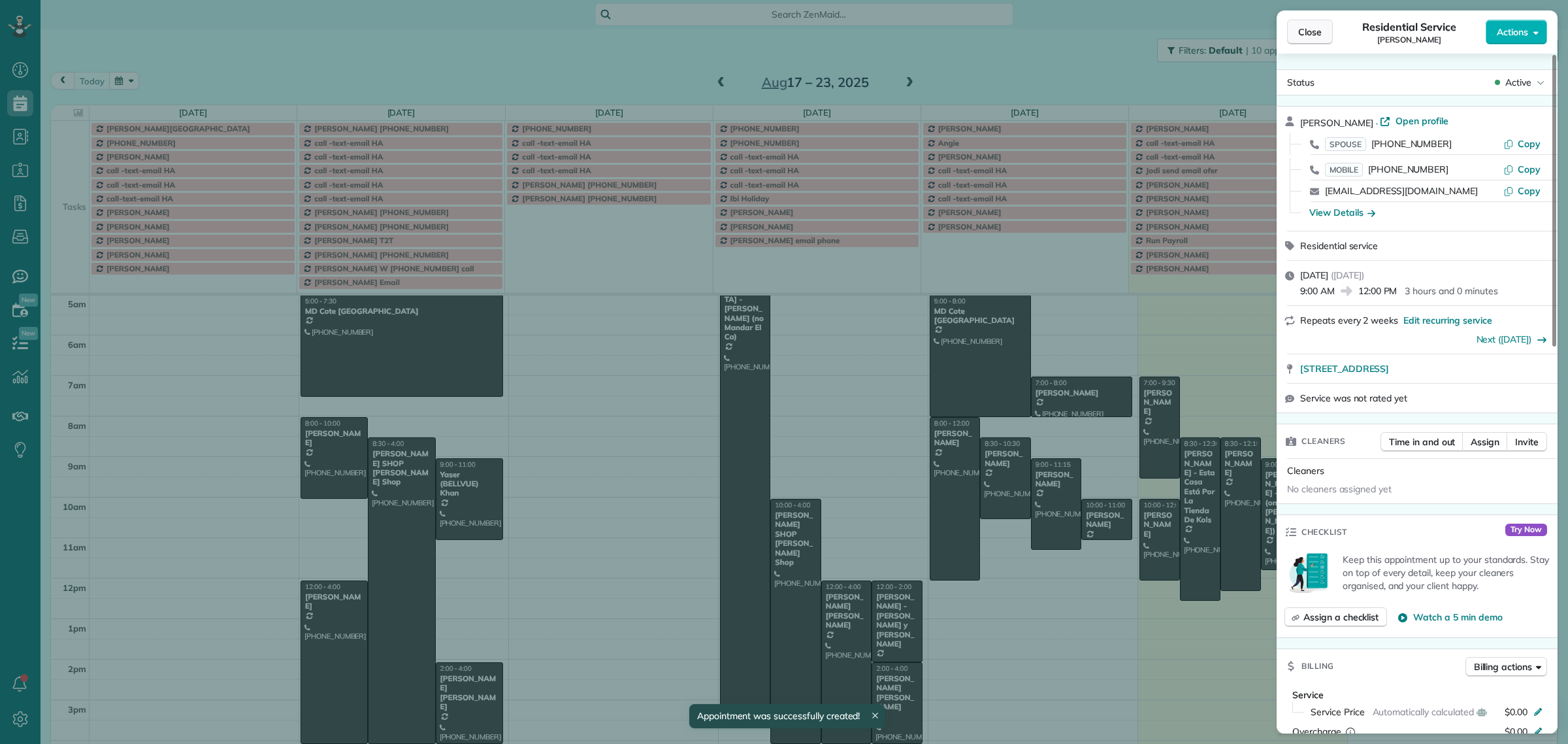
click at [1315, 33] on span "Close" at bounding box center [1310, 32] width 24 height 13
